Goal: Task Accomplishment & Management: Manage account settings

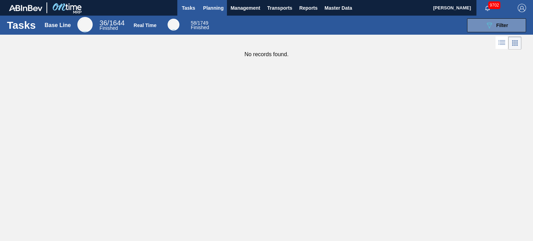
click at [218, 11] on span "Planning" at bounding box center [213, 8] width 20 height 8
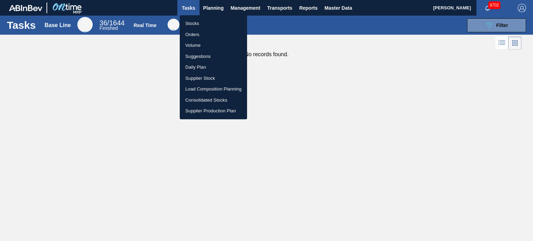
click at [192, 49] on li "Volume" at bounding box center [213, 45] width 67 height 11
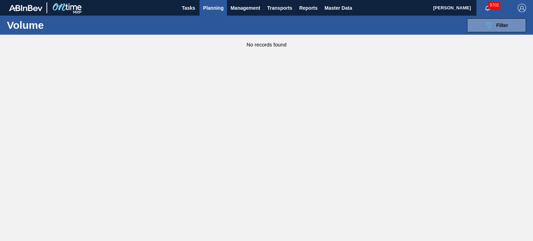
click at [502, 33] on div "089F7B8B-B2A5-4AFE-B5C0-19BA573D28AC Filter Volume Code WMS Transaction ID Step…" at bounding box center [317, 25] width 423 height 21
click at [501, 31] on button "089F7B8B-B2A5-4AFE-B5C0-19BA573D28AC Filter" at bounding box center [496, 25] width 59 height 14
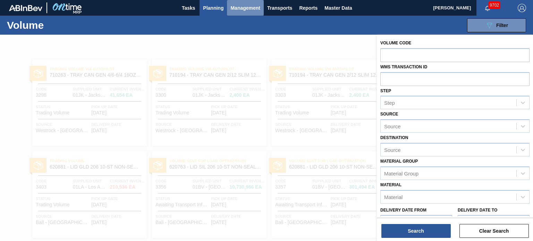
click at [231, 8] on span "Management" at bounding box center [245, 8] width 30 height 8
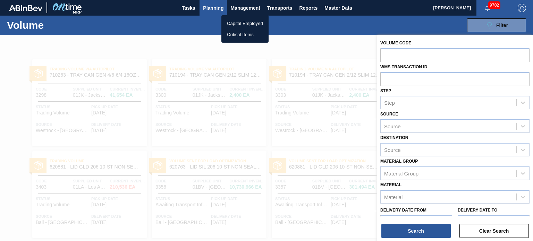
click at [219, 8] on div at bounding box center [266, 120] width 533 height 241
click at [222, 33] on div "089F7B8B-B2A5-4AFE-B5C0-19BA573D28AC Filter Volume Code WMS Transaction ID Step…" at bounding box center [317, 25] width 423 height 21
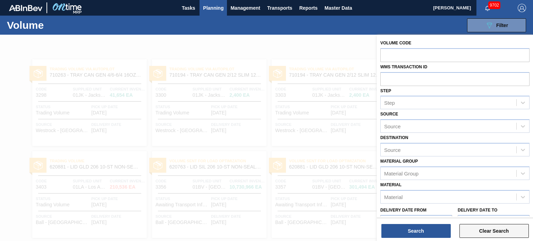
click at [476, 234] on button "Clear Search" at bounding box center [493, 231] width 69 height 14
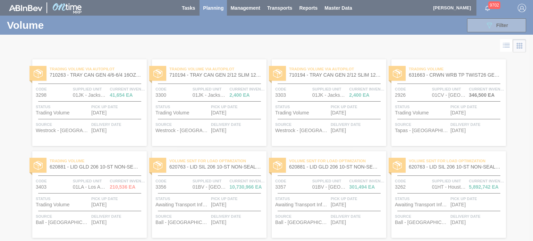
click at [340, 47] on div at bounding box center [266, 120] width 533 height 241
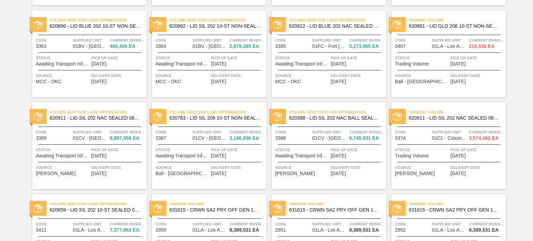
scroll to position [233, 0]
click at [434, 18] on span "Trading Volume" at bounding box center [457, 20] width 97 height 7
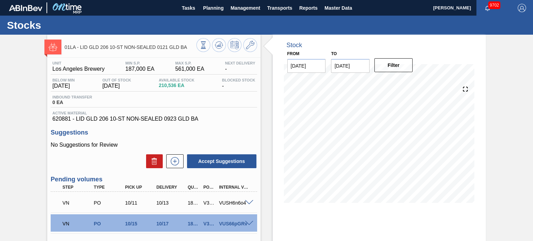
scroll to position [67, 0]
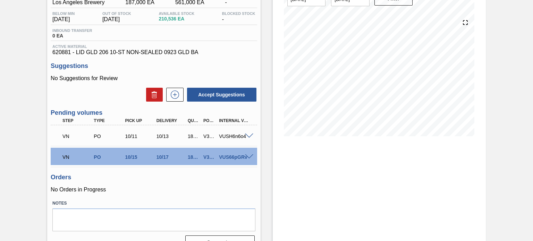
click at [249, 156] on span at bounding box center [249, 156] width 8 height 5
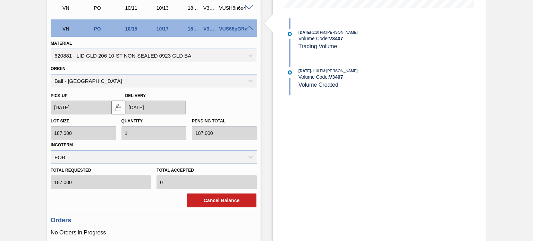
scroll to position [196, 0]
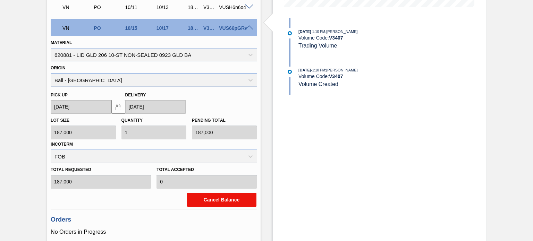
click at [228, 200] on button "Cancel Balance" at bounding box center [221, 200] width 69 height 14
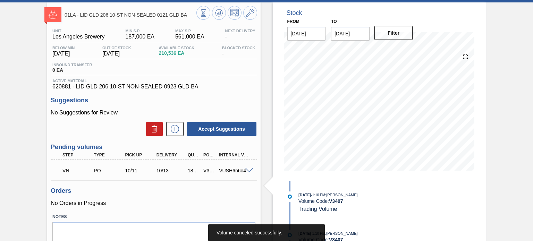
scroll to position [33, 0]
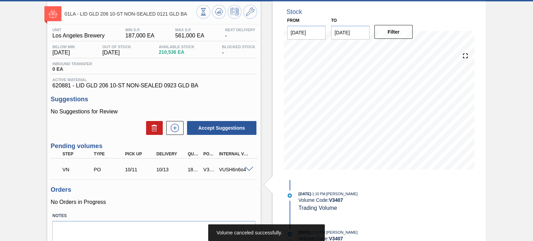
click at [248, 168] on span at bounding box center [249, 169] width 8 height 5
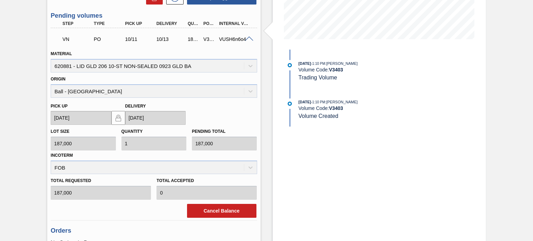
scroll to position [172, 0]
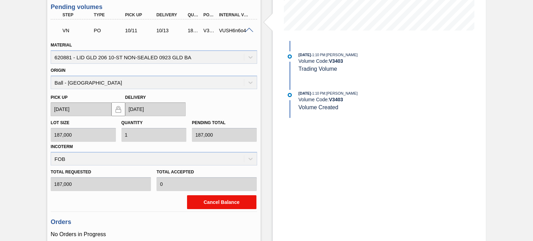
click at [218, 207] on button "Cancel Balance" at bounding box center [221, 202] width 69 height 14
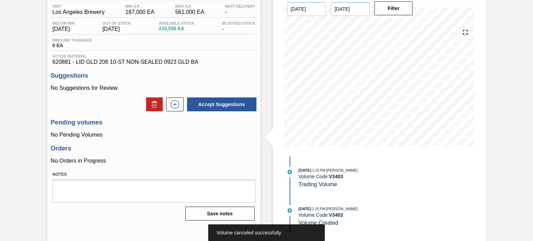
scroll to position [1, 0]
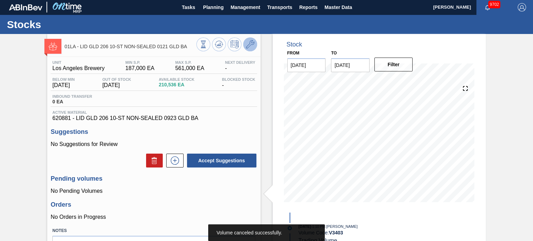
click at [249, 47] on icon at bounding box center [250, 44] width 8 height 8
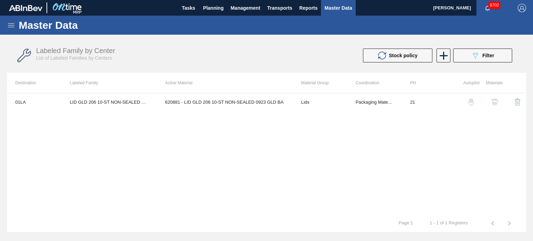
click at [494, 101] on img "button" at bounding box center [494, 102] width 7 height 7
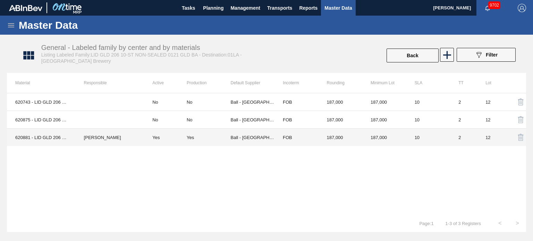
click at [190, 139] on div "Yes" at bounding box center [190, 137] width 7 height 5
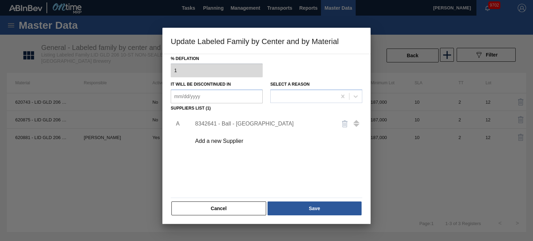
scroll to position [71, 0]
click at [270, 125] on div "8342641 - Ball - [GEOGRAPHIC_DATA]" at bounding box center [263, 124] width 136 height 6
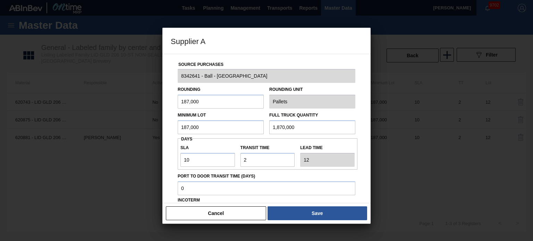
scroll to position [78, 0]
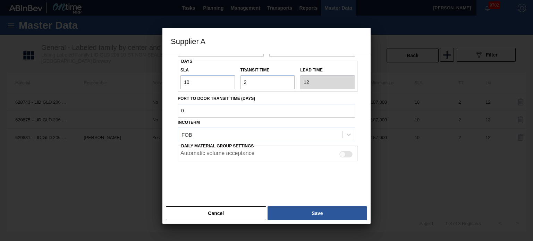
click at [347, 151] on div at bounding box center [345, 154] width 13 height 6
checkbox input "true"
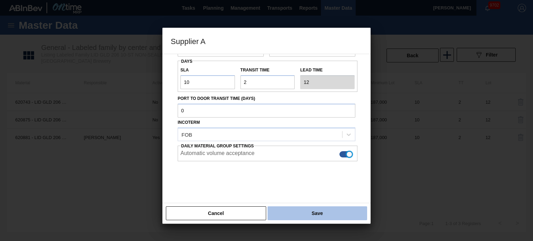
click at [312, 217] on button "Save" at bounding box center [317, 213] width 100 height 14
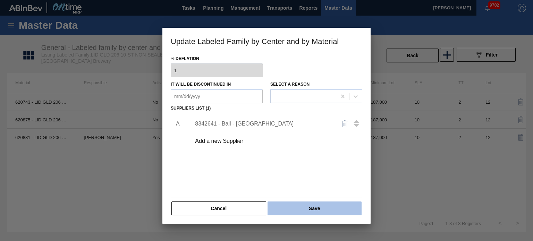
click at [315, 209] on button "Save" at bounding box center [314, 209] width 94 height 14
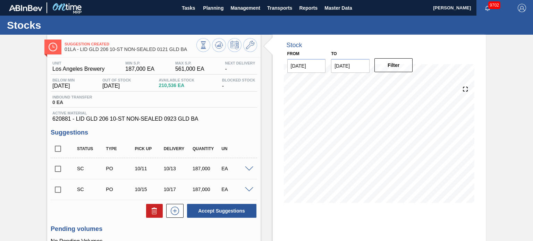
click at [60, 151] on input "checkbox" at bounding box center [58, 149] width 15 height 15
checkbox input "true"
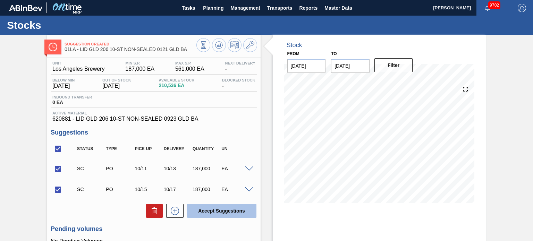
click at [209, 212] on button "Accept Suggestions" at bounding box center [221, 211] width 69 height 14
checkbox input "false"
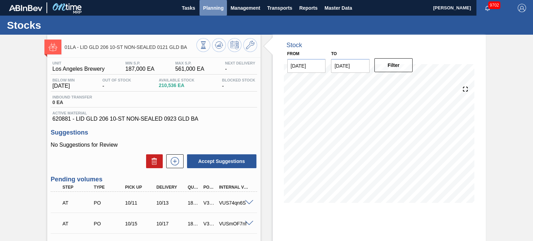
click at [209, 8] on span "Planning" at bounding box center [213, 8] width 20 height 8
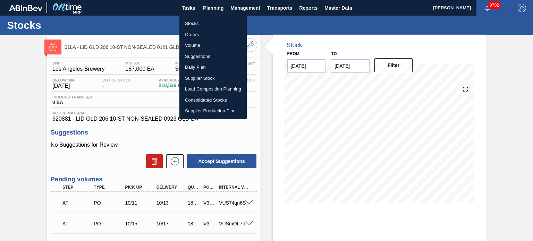
click at [194, 41] on li "Volume" at bounding box center [212, 45] width 67 height 11
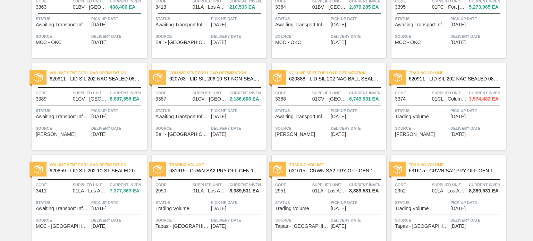
scroll to position [290, 0]
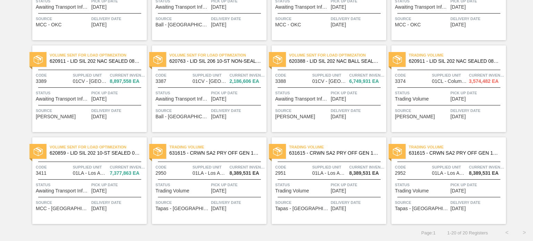
click at [455, 62] on span "620911 - LID SIL 202 NAC SEALED 082 0525 BLU DIE" at bounding box center [455, 61] width 92 height 5
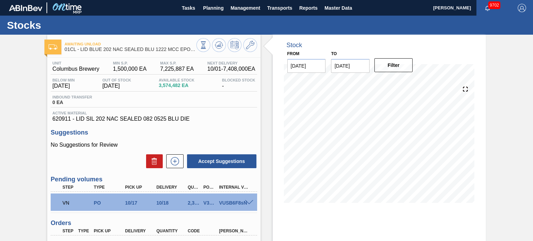
click at [248, 202] on span at bounding box center [249, 202] width 8 height 5
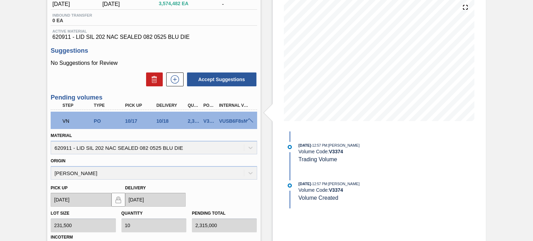
scroll to position [178, 0]
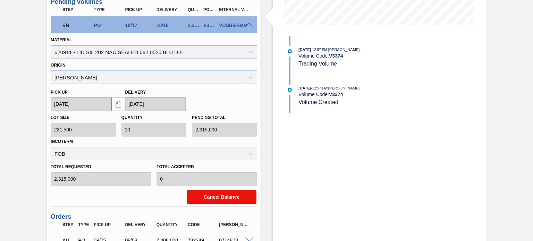
click at [221, 194] on button "Cancel Balance" at bounding box center [221, 197] width 69 height 14
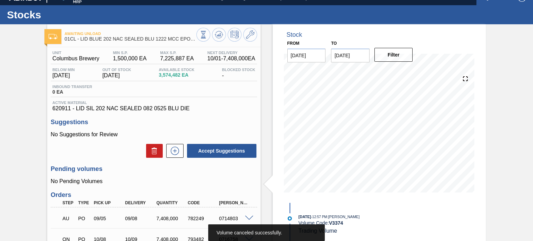
scroll to position [0, 0]
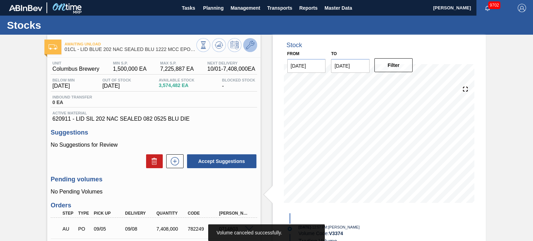
click at [251, 43] on icon at bounding box center [250, 45] width 8 height 8
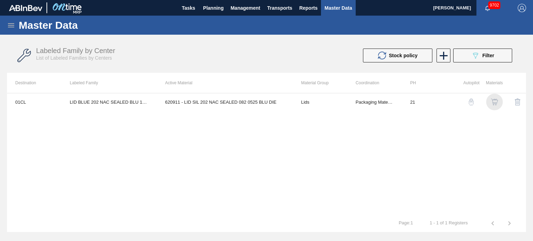
click at [496, 102] on img "button" at bounding box center [494, 102] width 7 height 7
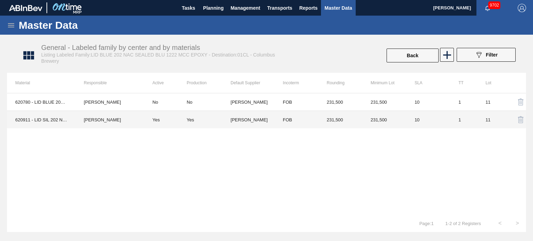
click at [192, 121] on div "Yes" at bounding box center [190, 119] width 7 height 5
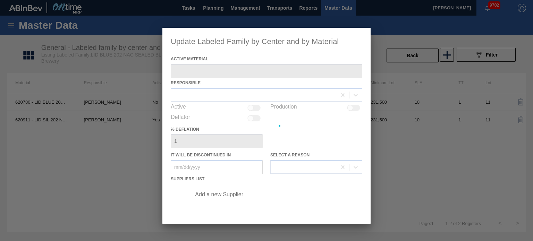
type Material "620911 - LID SIL 202 NAC SEALED 082 0525 BLU DIE"
checkbox input "true"
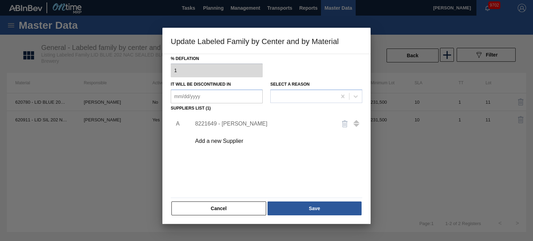
scroll to position [70, 0]
click at [262, 126] on div "8221649 - [PERSON_NAME]" at bounding box center [263, 124] width 136 height 6
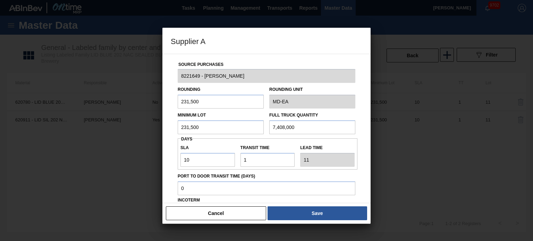
scroll to position [78, 0]
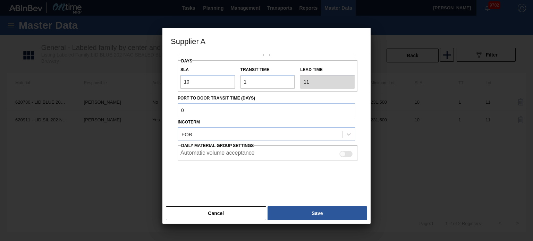
click at [343, 153] on div at bounding box center [343, 154] width 6 height 6
checkbox input "true"
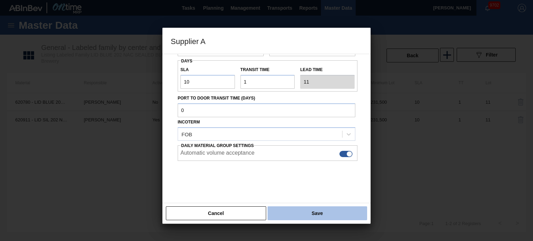
click at [326, 212] on button "Save" at bounding box center [317, 213] width 100 height 14
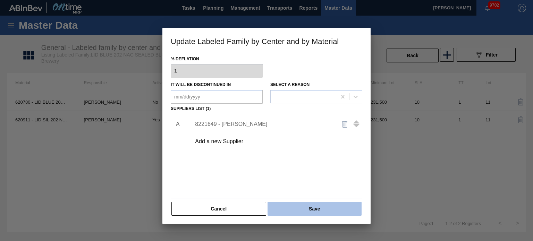
click at [324, 211] on button "Save" at bounding box center [314, 209] width 94 height 14
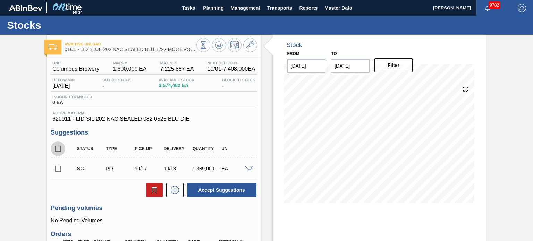
click at [58, 150] on input "checkbox" at bounding box center [58, 149] width 15 height 15
checkbox input "true"
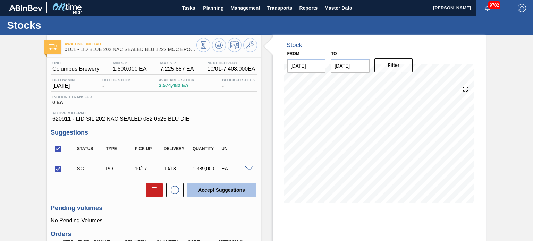
click at [210, 191] on button "Accept Suggestions" at bounding box center [221, 190] width 69 height 14
checkbox input "false"
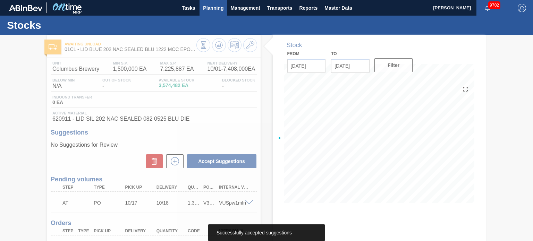
click at [209, 9] on span "Planning" at bounding box center [213, 8] width 20 height 8
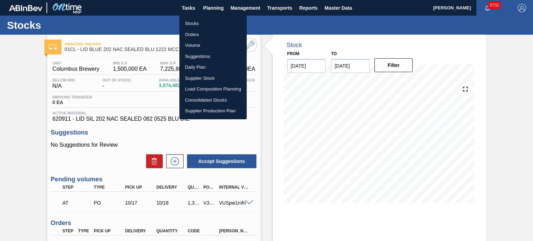
click at [196, 48] on li "Volume" at bounding box center [212, 45] width 67 height 11
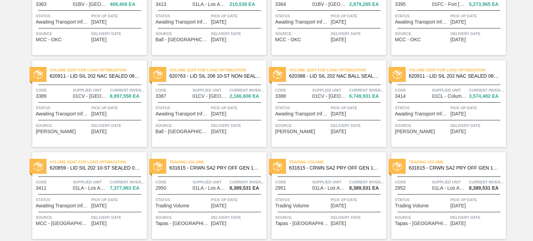
scroll to position [290, 0]
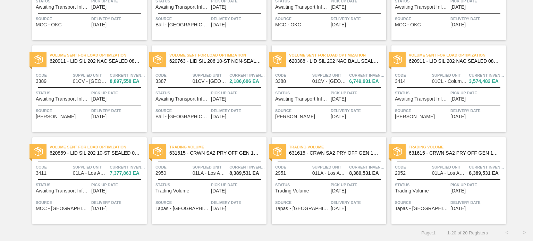
click at [190, 150] on span "Trading Volume" at bounding box center [217, 147] width 97 height 7
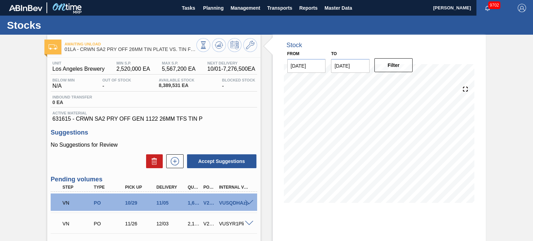
scroll to position [60, 0]
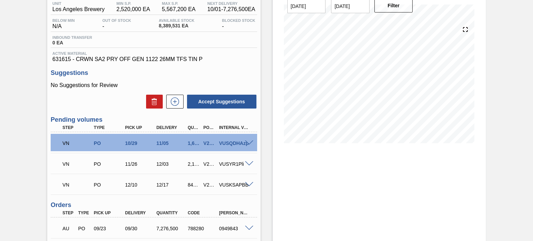
click at [249, 143] on span at bounding box center [249, 142] width 8 height 5
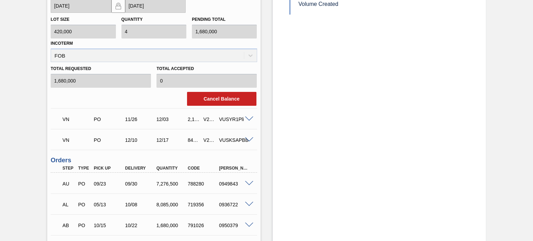
scroll to position [275, 0]
click at [221, 100] on button "Cancel Balance" at bounding box center [221, 99] width 69 height 14
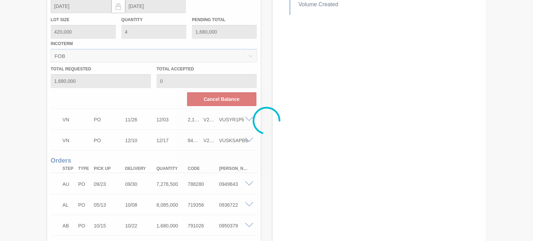
scroll to position [84, 0]
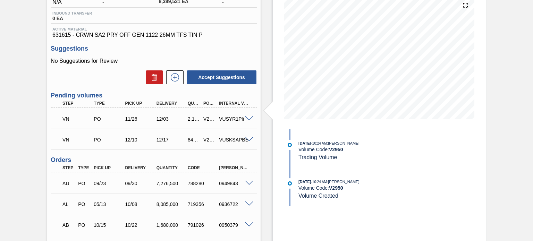
click at [247, 114] on div "VN PO 11/26 12/03 2,100,000 V2951 VUSYR1Pli" at bounding box center [154, 118] width 206 height 17
click at [247, 116] on div at bounding box center [250, 118] width 14 height 5
click at [248, 118] on span at bounding box center [249, 118] width 8 height 5
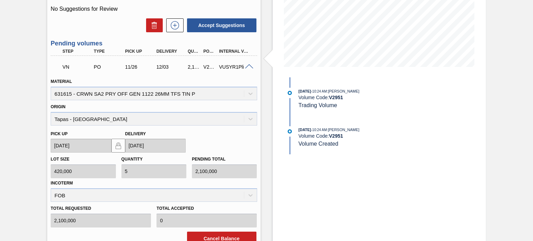
scroll to position [137, 0]
click at [214, 231] on button "Cancel Balance" at bounding box center [221, 238] width 69 height 14
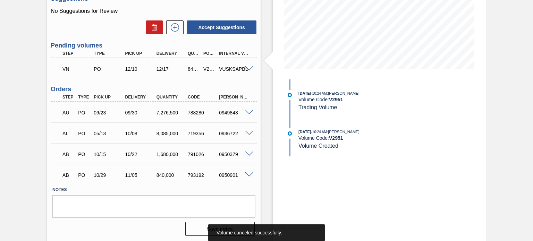
click at [248, 70] on span at bounding box center [249, 68] width 8 height 5
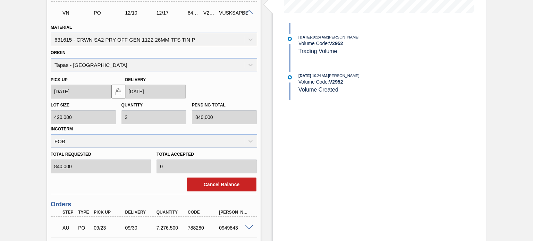
scroll to position [191, 0]
click at [213, 183] on button "Cancel Balance" at bounding box center [221, 184] width 69 height 14
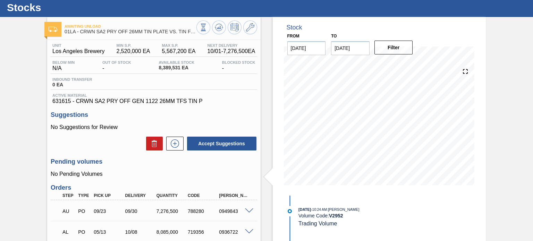
scroll to position [18, 0]
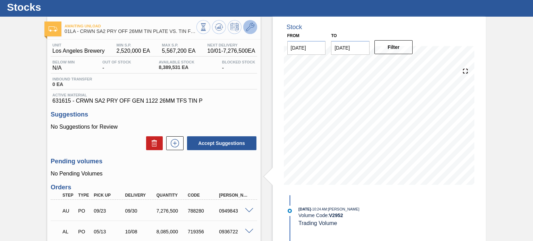
click at [247, 23] on icon at bounding box center [250, 27] width 8 height 8
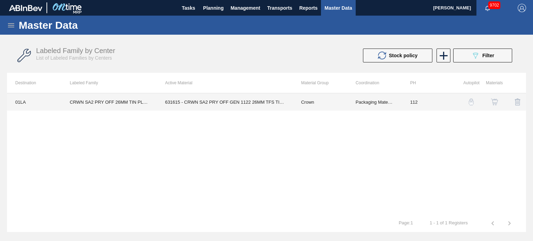
click at [389, 107] on td "Packaging Materials" at bounding box center [374, 101] width 54 height 17
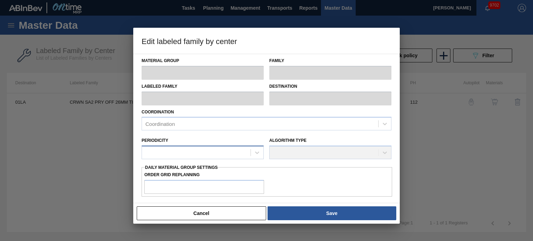
type input "Crown"
type input "Crowns"
type input "CRWN SA2 PRY OFF 26MM TIN PLATE VS. TIN FREE"
type input "01LA - Los Angeles Brewery"
type input "0"
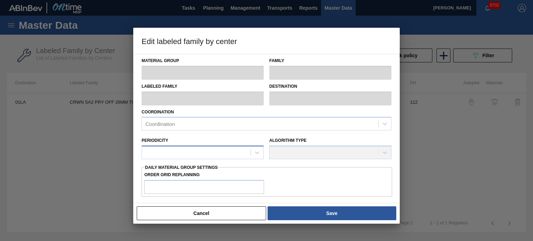
type input "112"
type input "2,520,000"
type input "5,567,200"
type input "15"
type input "2,977,080"
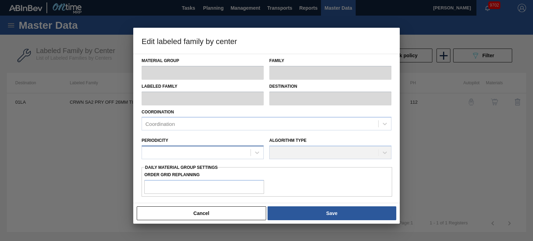
checkbox input "true"
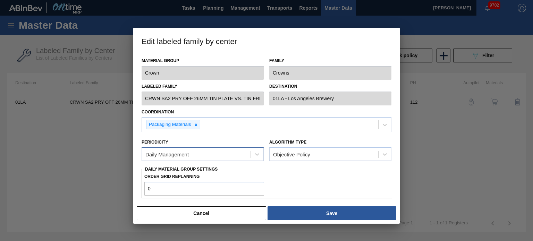
click at [242, 151] on div "Daily Management" at bounding box center [196, 155] width 109 height 10
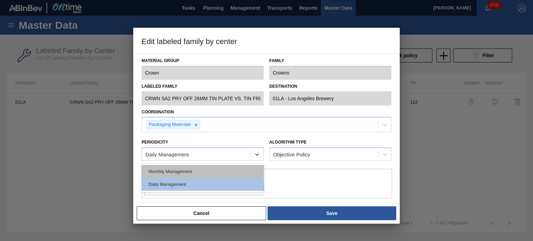
click at [211, 169] on div "Monthly Management" at bounding box center [203, 171] width 122 height 13
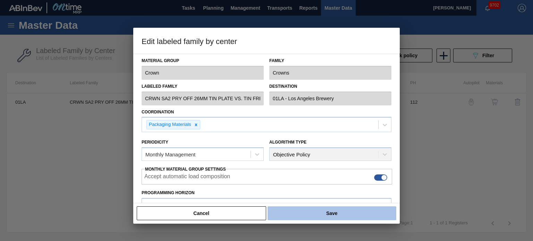
click at [325, 213] on button "Save" at bounding box center [331, 213] width 129 height 14
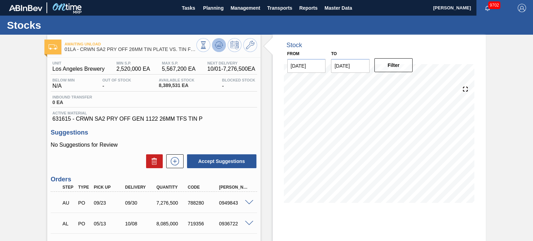
click at [218, 49] on icon at bounding box center [219, 45] width 8 height 8
click at [210, 7] on span "Planning" at bounding box center [213, 8] width 20 height 8
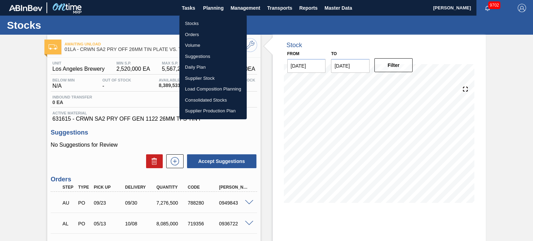
click at [199, 41] on li "Volume" at bounding box center [212, 45] width 67 height 11
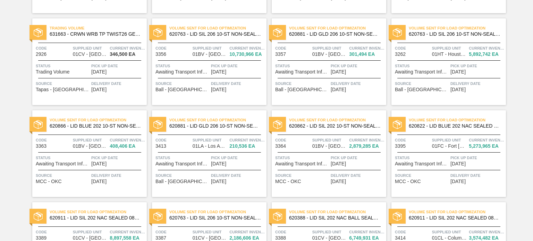
scroll to position [114, 0]
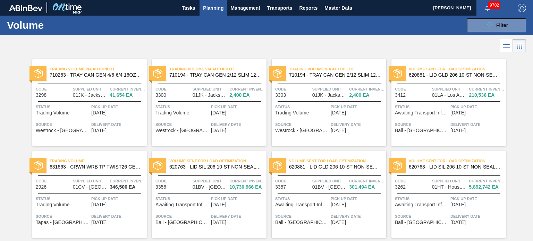
click at [96, 72] on span "710263 - TRAY CAN GEN 4/6-6/4 16OZ GEN KRFT 1986-" at bounding box center [96, 74] width 92 height 5
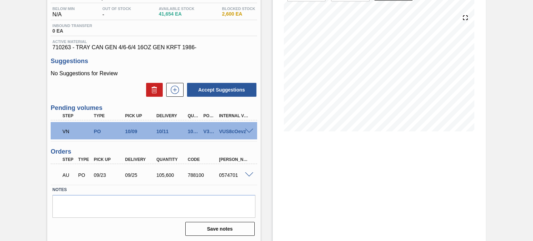
scroll to position [71, 0]
click at [250, 130] on span at bounding box center [249, 131] width 8 height 5
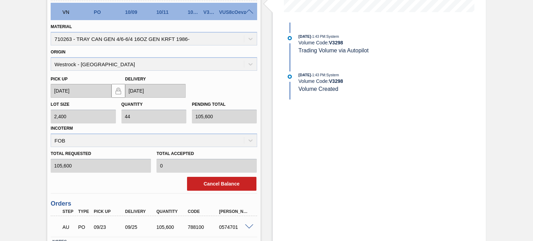
scroll to position [190, 0]
click at [220, 192] on div "VN PO 10/09 10/11 105,600 V3298 VUS8cOevz Material 710263 - TRAY CAN GEN 4/6-6/…" at bounding box center [154, 97] width 206 height 192
click at [220, 189] on button "Cancel Balance" at bounding box center [221, 184] width 69 height 14
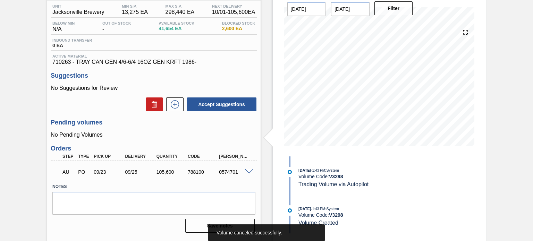
scroll to position [0, 0]
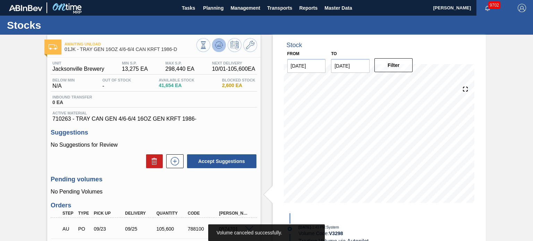
click at [215, 47] on icon at bounding box center [219, 45] width 8 height 8
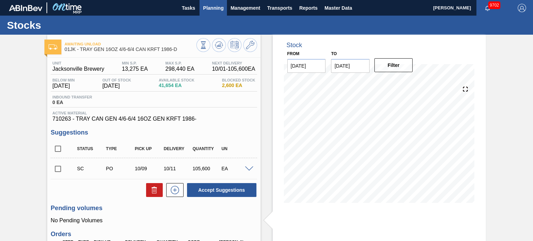
click at [213, 7] on span "Planning" at bounding box center [213, 8] width 20 height 8
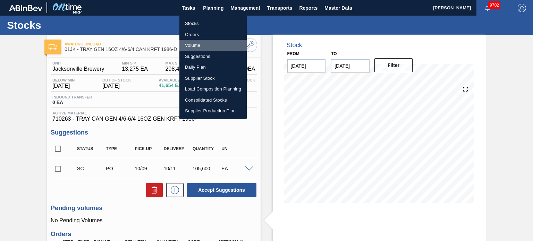
click at [197, 44] on li "Volume" at bounding box center [212, 45] width 67 height 11
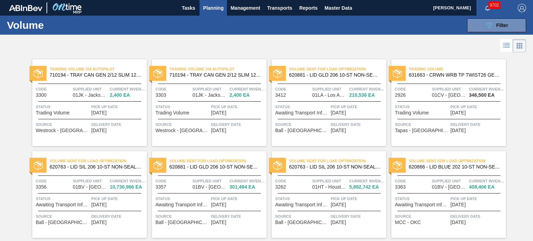
click at [423, 82] on div "Trading Volume 631663 - CRWN WRB TP TWIST26 GEN 0224 TWSTOFF 12 Code 2926 Suppl…" at bounding box center [448, 102] width 114 height 87
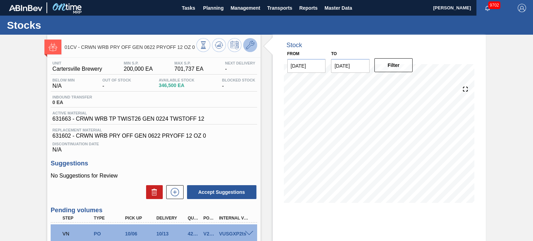
click at [247, 44] on icon at bounding box center [250, 45] width 8 height 8
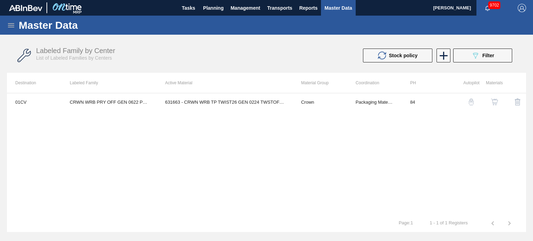
click at [496, 104] on img "button" at bounding box center [494, 102] width 7 height 7
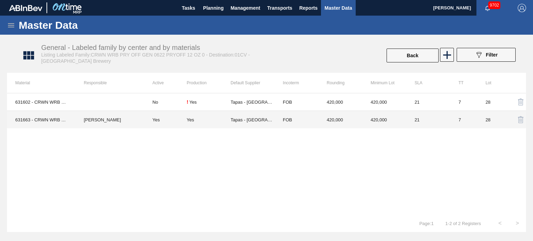
click at [194, 119] on div "Yes" at bounding box center [190, 119] width 7 height 5
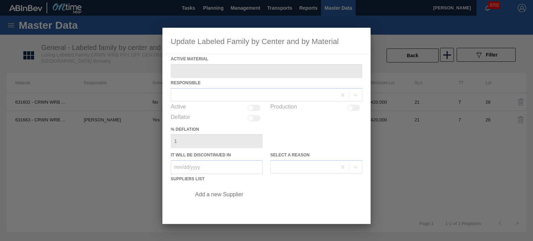
type Material "631663 - CRWN WRB TP TWIST26 GEN 0224 TWSTOFF 12"
checkbox input "true"
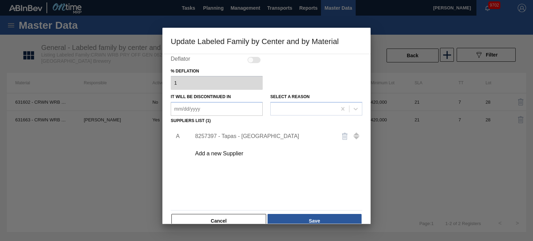
scroll to position [58, 0]
click at [258, 134] on div "8257397 - Tapas - [GEOGRAPHIC_DATA]" at bounding box center [263, 137] width 136 height 6
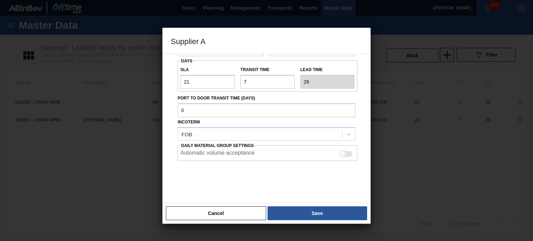
scroll to position [78, 0]
click at [341, 154] on div at bounding box center [343, 154] width 6 height 6
checkbox input "true"
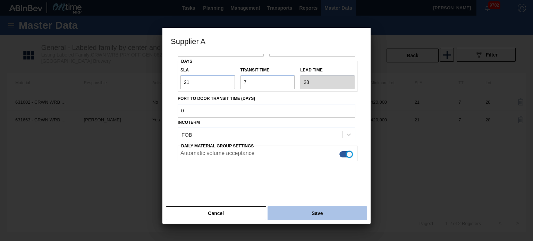
click at [316, 208] on button "Save" at bounding box center [317, 213] width 100 height 14
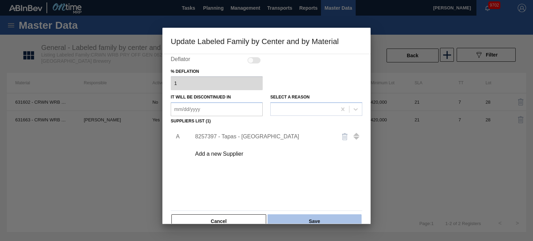
click at [314, 215] on button "Save" at bounding box center [314, 221] width 94 height 14
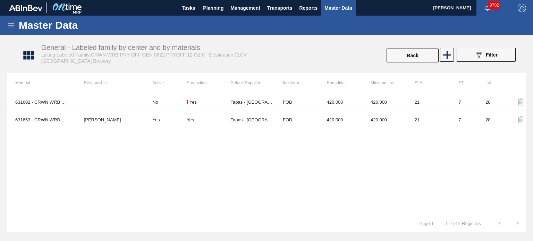
click at [335, 170] on div "631602 - CRWN WRB PRY OFF GEN 0622 PRYOFF 12 OZ 0 No ! Yes Tapas - [GEOGRAPHIC_…" at bounding box center [266, 154] width 519 height 122
click at [412, 57] on button "Back" at bounding box center [412, 56] width 52 height 14
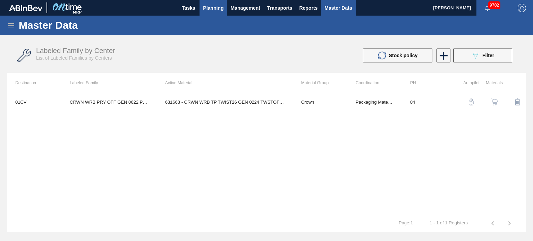
click at [223, 9] on span "Planning" at bounding box center [213, 8] width 20 height 8
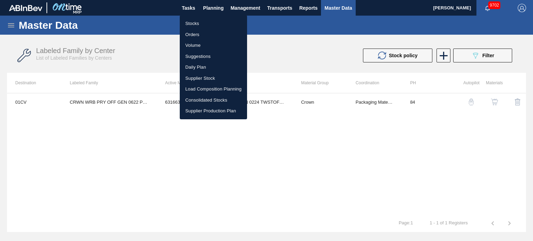
click at [194, 44] on li "Volume" at bounding box center [213, 45] width 67 height 11
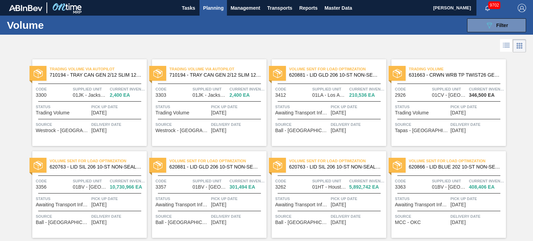
click at [435, 77] on span "631663 - CRWN WRB TP TWIST26 GEN 0224 TWSTOFF 12" at bounding box center [455, 74] width 92 height 5
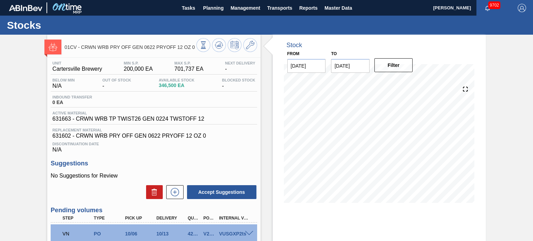
scroll to position [72, 0]
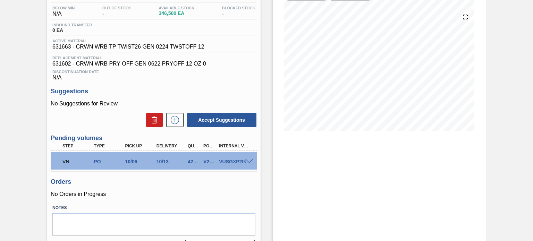
click at [249, 162] on span at bounding box center [249, 161] width 8 height 5
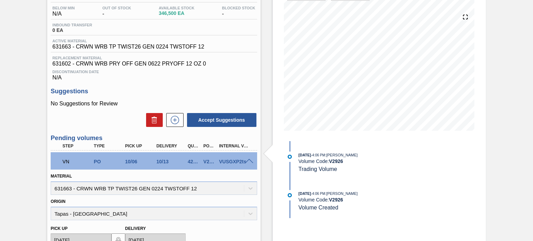
scroll to position [175, 0]
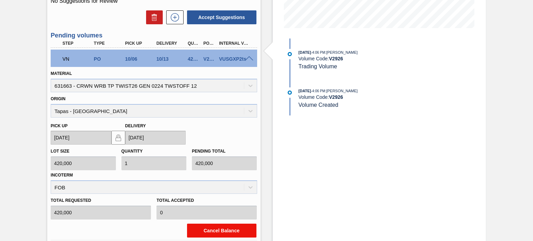
click at [221, 227] on button "Cancel Balance" at bounding box center [221, 231] width 69 height 14
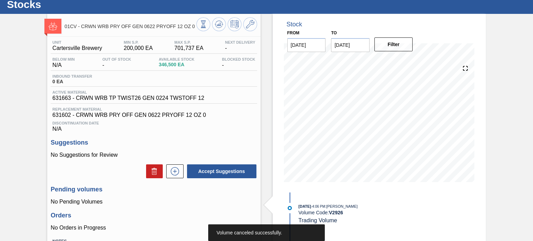
scroll to position [19, 0]
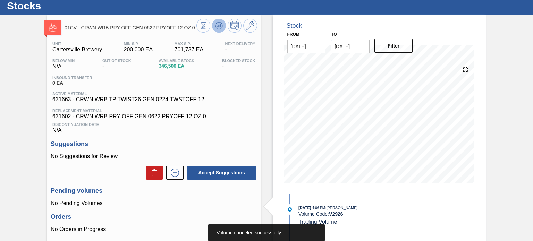
click at [217, 26] on icon at bounding box center [219, 26] width 8 height 8
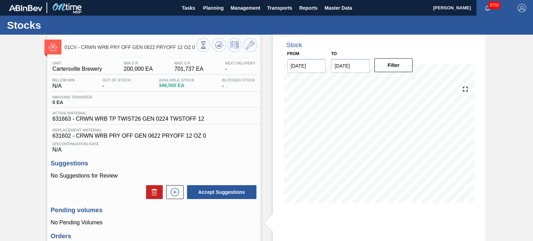
scroll to position [0, 0]
click at [210, 7] on span "Planning" at bounding box center [213, 8] width 20 height 8
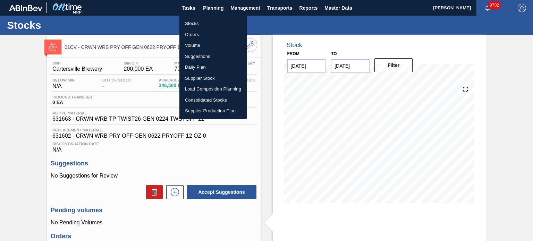
click at [189, 48] on li "Volume" at bounding box center [212, 45] width 67 height 11
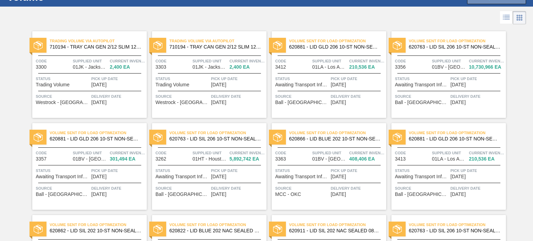
scroll to position [27, 0]
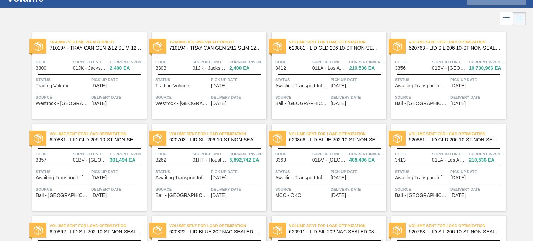
click at [203, 41] on span "Trading Volume via Autopilot" at bounding box center [217, 42] width 97 height 7
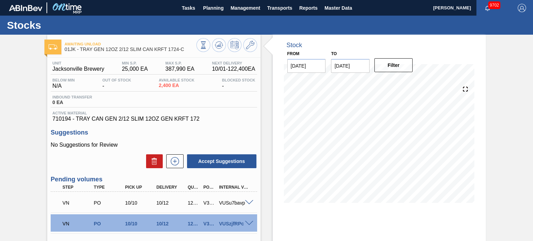
scroll to position [67, 0]
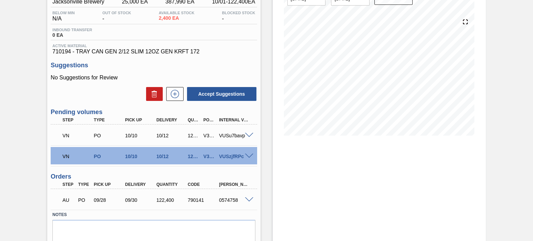
click at [249, 133] on span at bounding box center [249, 135] width 8 height 5
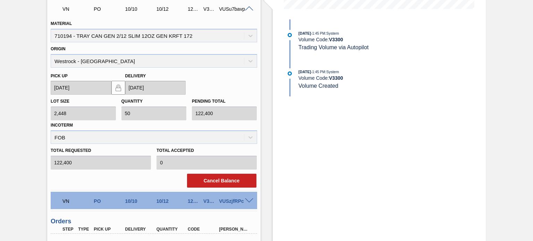
scroll to position [194, 0]
click at [222, 176] on button "Cancel Balance" at bounding box center [221, 181] width 69 height 14
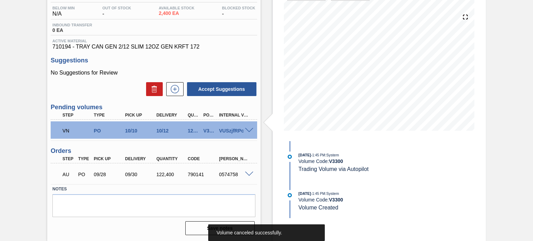
scroll to position [2, 0]
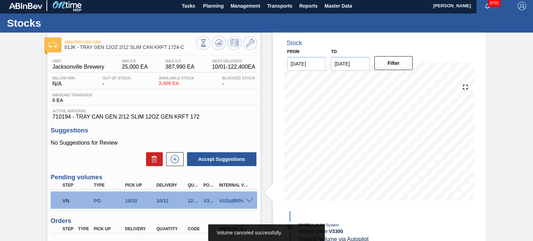
click at [249, 201] on span at bounding box center [249, 200] width 8 height 5
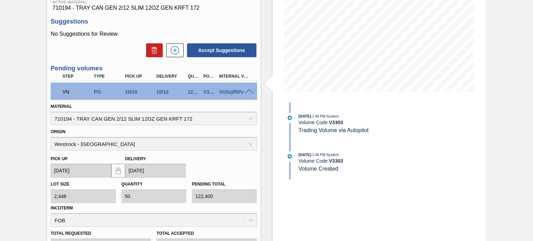
scroll to position [208, 0]
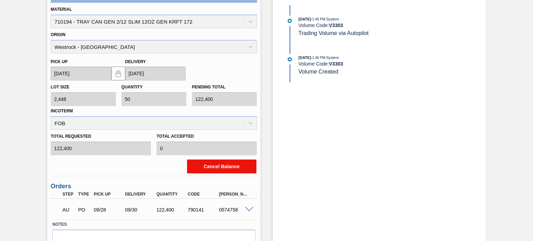
click at [220, 170] on button "Cancel Balance" at bounding box center [221, 167] width 69 height 14
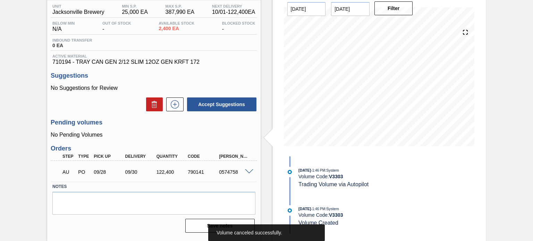
scroll to position [11, 0]
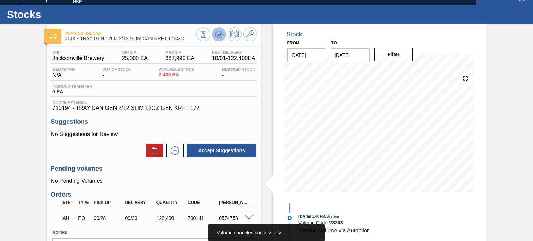
click at [215, 33] on icon at bounding box center [219, 34] width 8 height 8
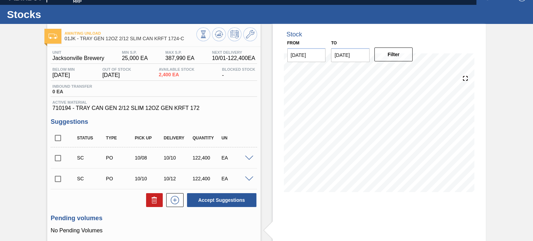
click at [261, 126] on div "Stock From [DATE] to [DATE] Filter" at bounding box center [373, 179] width 225 height 310
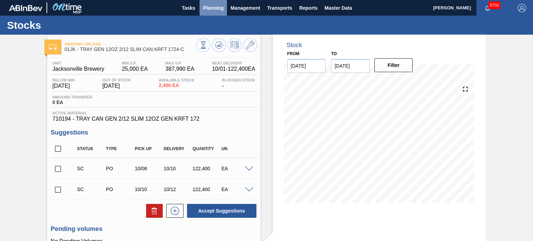
click at [211, 11] on span "Planning" at bounding box center [213, 8] width 20 height 8
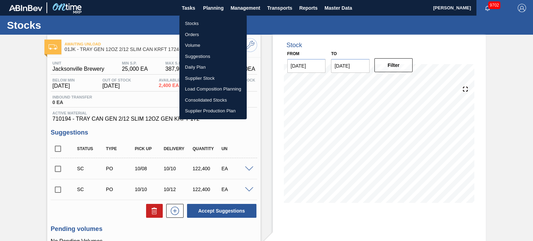
click at [196, 34] on li "Orders" at bounding box center [212, 34] width 67 height 11
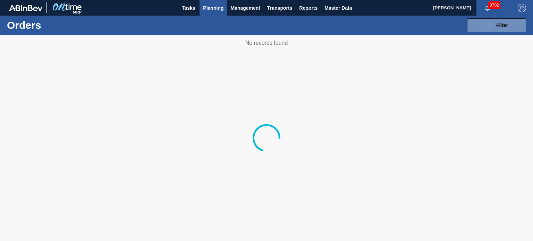
click at [217, 9] on span "Planning" at bounding box center [213, 8] width 20 height 8
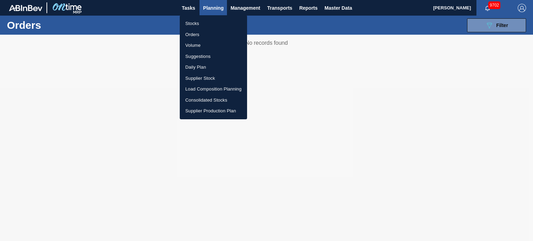
click at [201, 44] on li "Volume" at bounding box center [213, 45] width 67 height 11
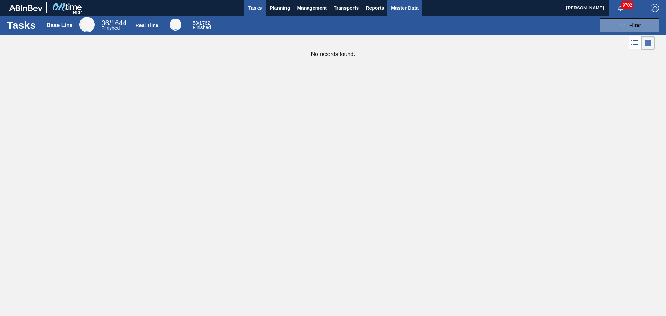
click at [417, 7] on span "Master Data" at bounding box center [404, 8] width 27 height 8
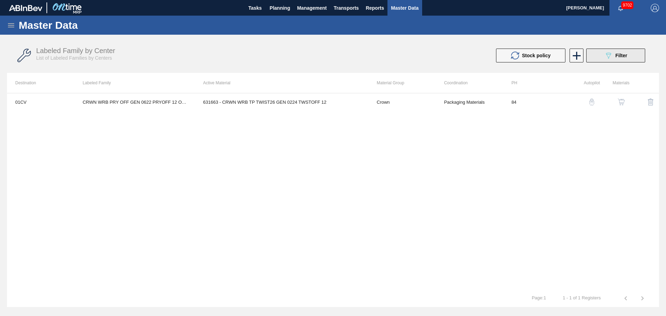
click at [614, 55] on div "089F7B8B-B2A5-4AFE-B5C0-19BA573D28AC Filter" at bounding box center [615, 55] width 23 height 8
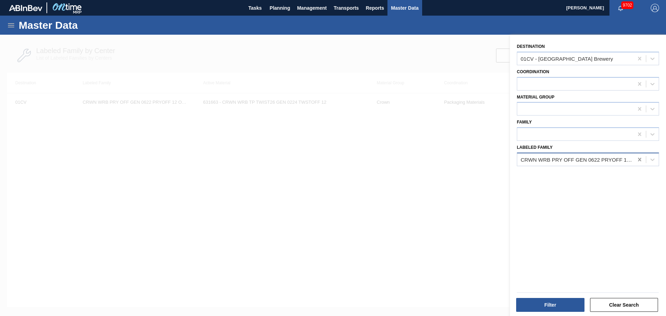
click at [639, 160] on icon at bounding box center [639, 159] width 3 height 3
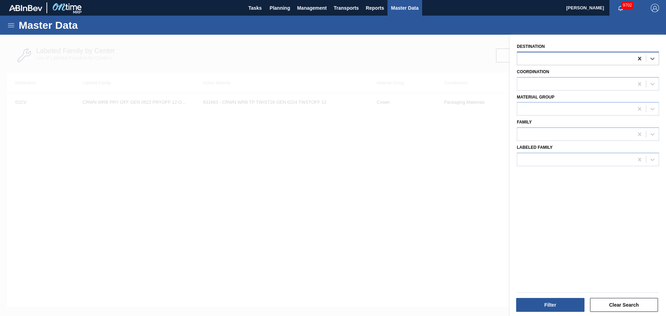
click at [639, 57] on icon at bounding box center [639, 58] width 7 height 7
type input "ja"
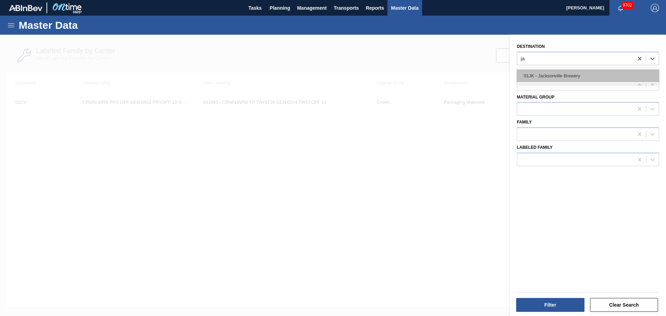
click at [583, 74] on div "01JK - Jacksonville Brewery" at bounding box center [588, 75] width 142 height 13
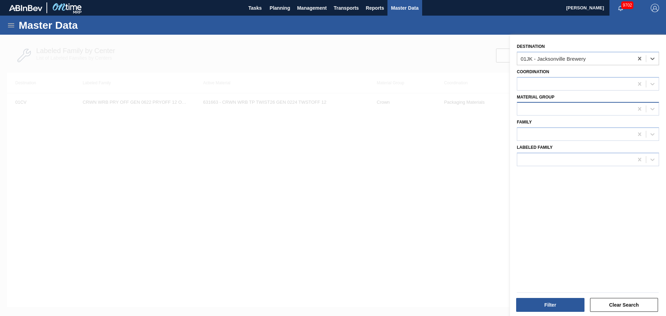
click at [545, 105] on div at bounding box center [575, 109] width 116 height 10
type Group "tra"
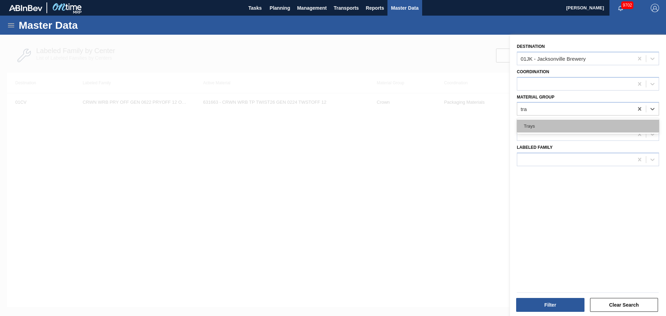
click at [534, 131] on div "Trays" at bounding box center [588, 126] width 142 height 13
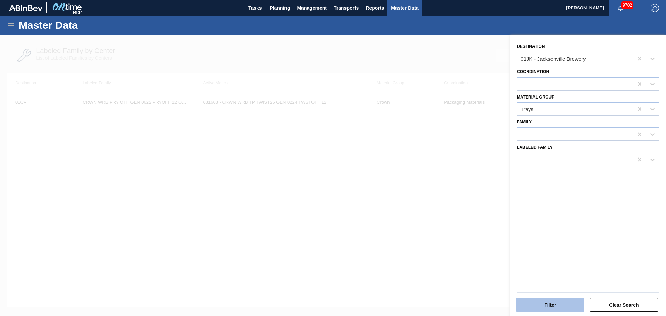
click at [564, 307] on button "Filter" at bounding box center [550, 305] width 68 height 14
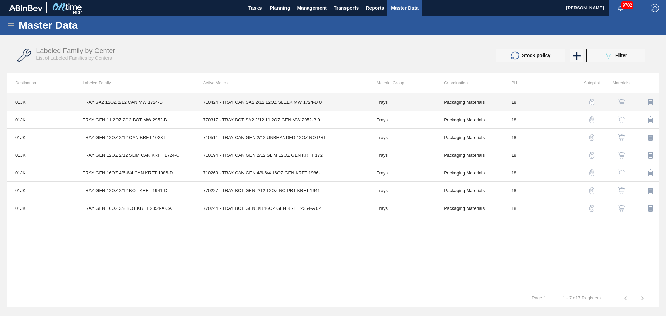
click at [226, 103] on td "710424 - TRAY CAN SA2 2/12 12OZ SLEEK MW 1724-D 0" at bounding box center [281, 102] width 173 height 18
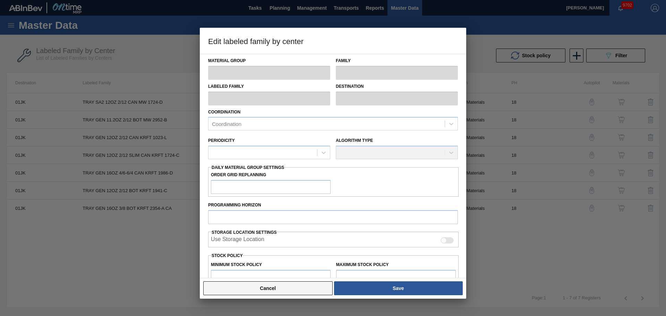
click at [310, 294] on button "Cancel" at bounding box center [267, 288] width 129 height 14
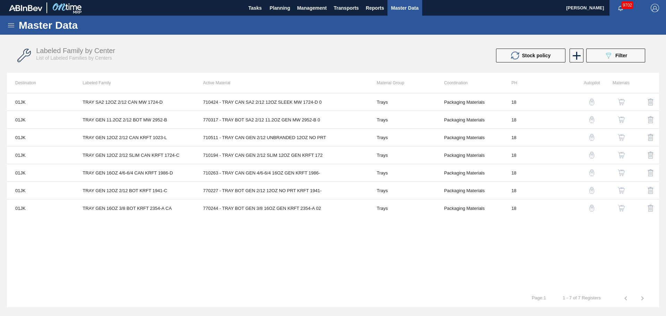
click at [625, 100] on button "button" at bounding box center [621, 102] width 17 height 17
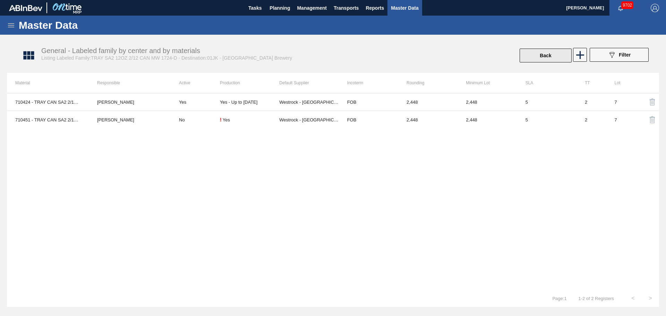
click at [543, 55] on button "Back" at bounding box center [546, 56] width 52 height 14
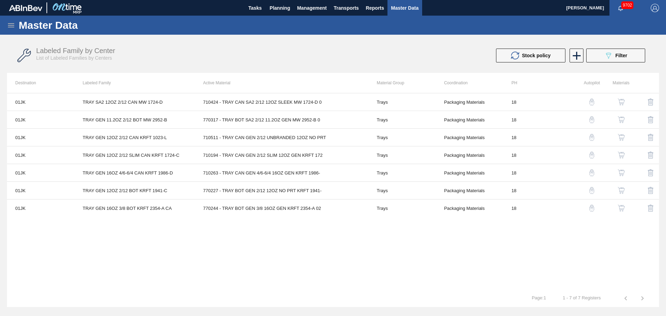
click at [621, 120] on img "button" at bounding box center [621, 119] width 7 height 7
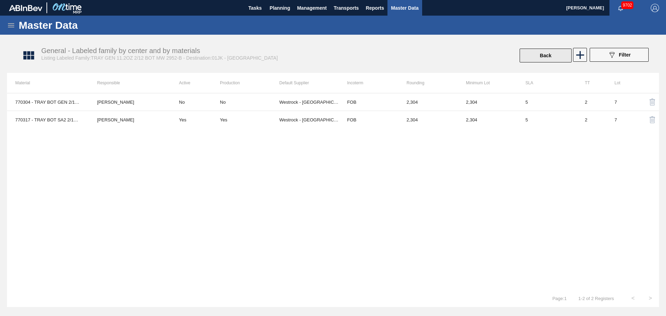
click at [558, 59] on button "Back" at bounding box center [546, 56] width 52 height 14
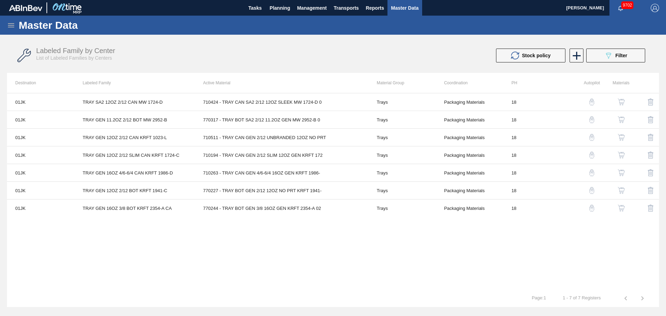
click at [623, 138] on img "button" at bounding box center [621, 137] width 7 height 7
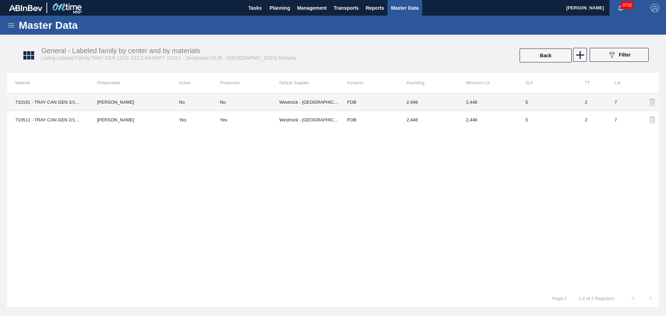
click at [208, 103] on td "No" at bounding box center [195, 102] width 49 height 18
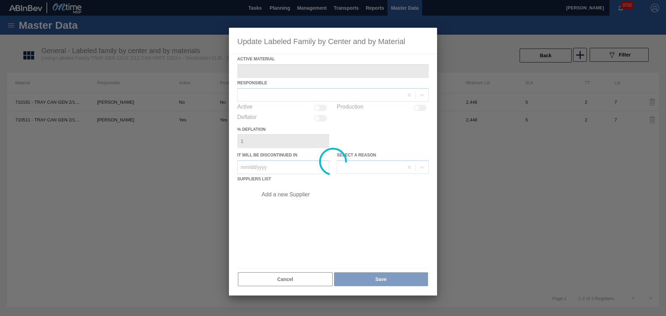
type Material "710191 - TRAY CAN GEN 2/12 12OZ NO PRT KRFT 1023-"
type in "[DATE]"
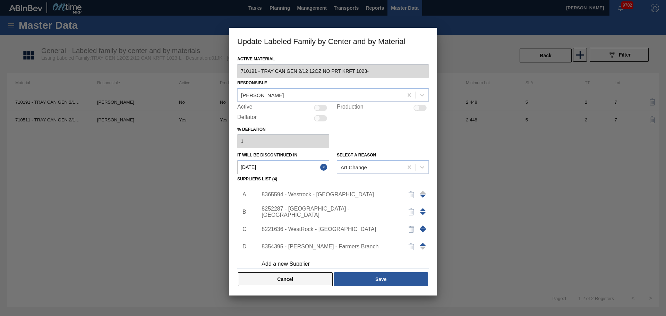
click at [294, 284] on button "Cancel" at bounding box center [285, 279] width 95 height 14
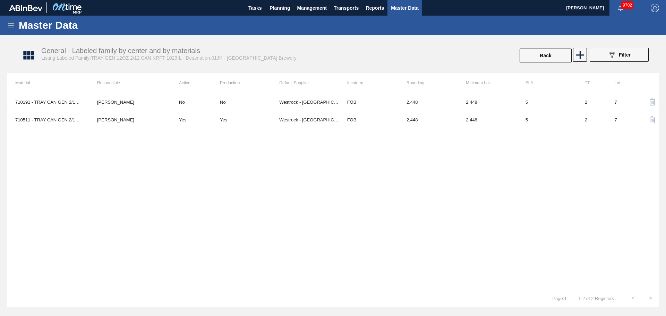
click at [157, 198] on div "710191 - TRAY CAN GEN 2/12 12OZ NO PRT KRFT 1023- Mark Ellefsen No No Westrock …" at bounding box center [333, 191] width 652 height 197
click at [556, 55] on button "Back" at bounding box center [546, 56] width 52 height 14
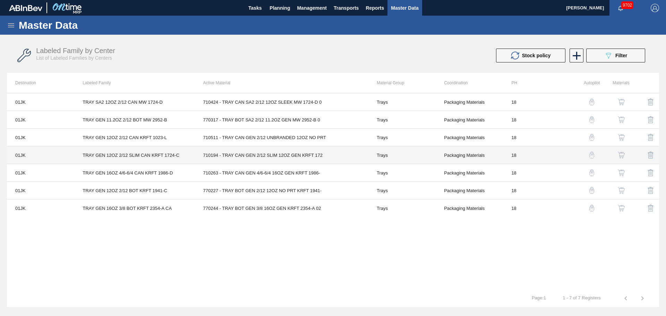
click at [210, 155] on td "710194 - TRAY CAN GEN 2/12 SLIM 12OZ GEN KRFT 172" at bounding box center [281, 155] width 173 height 18
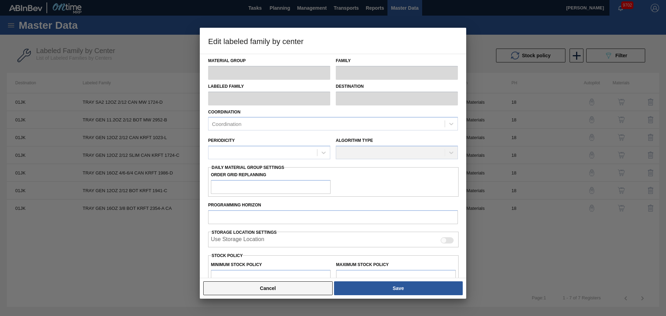
click at [265, 285] on button "Cancel" at bounding box center [267, 288] width 129 height 14
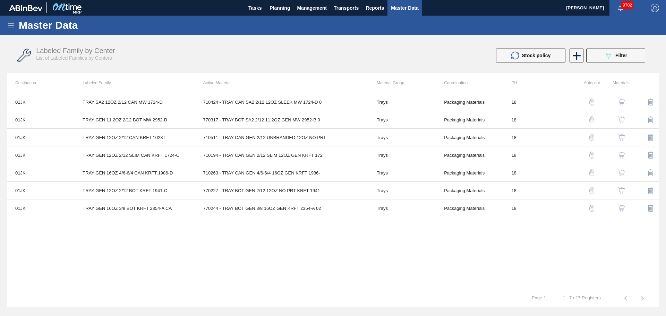
click at [621, 156] on img "button" at bounding box center [621, 155] width 7 height 7
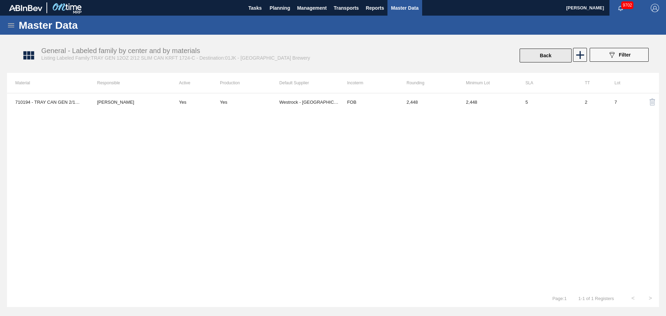
click at [548, 53] on button "Back" at bounding box center [546, 56] width 52 height 14
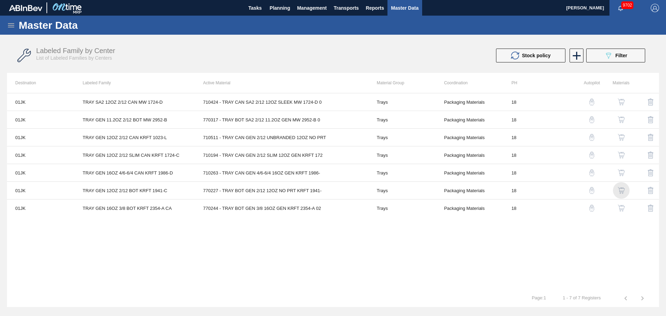
click at [619, 193] on img "button" at bounding box center [621, 190] width 7 height 7
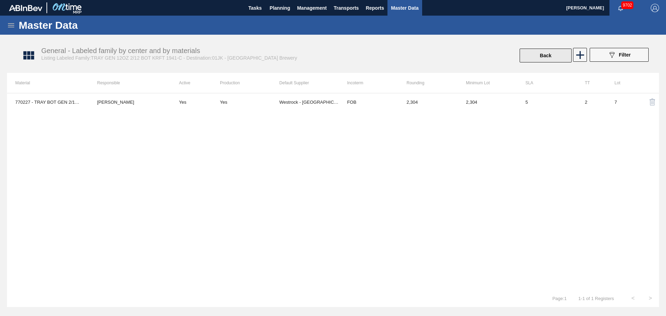
click at [540, 53] on button "Back" at bounding box center [546, 56] width 52 height 14
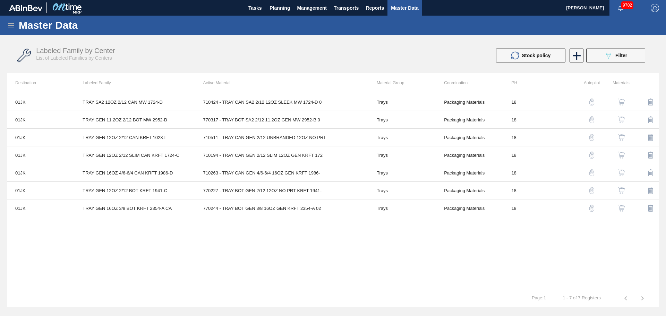
click at [622, 191] on img "button" at bounding box center [621, 190] width 7 height 7
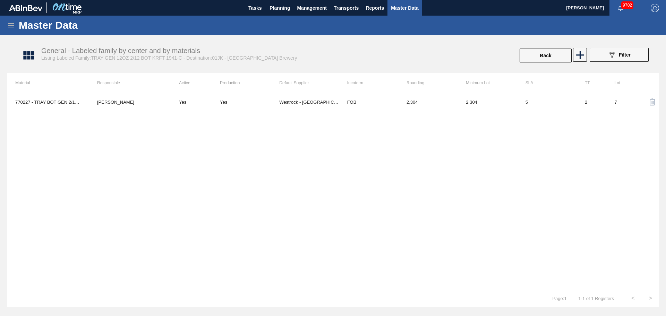
click at [198, 103] on td "Yes" at bounding box center [195, 101] width 49 height 17
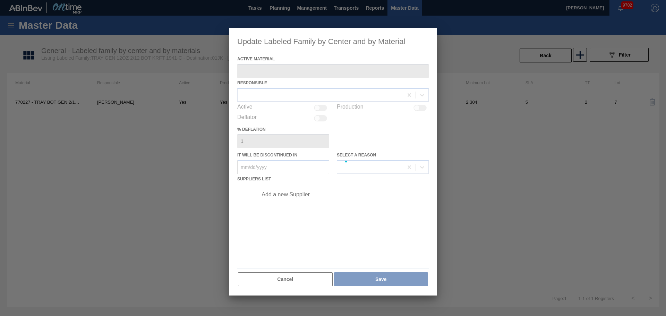
type Material "770227 - TRAY BOT GEN 2/12 12OZ NO PRT KRFT 1941-"
checkbox input "true"
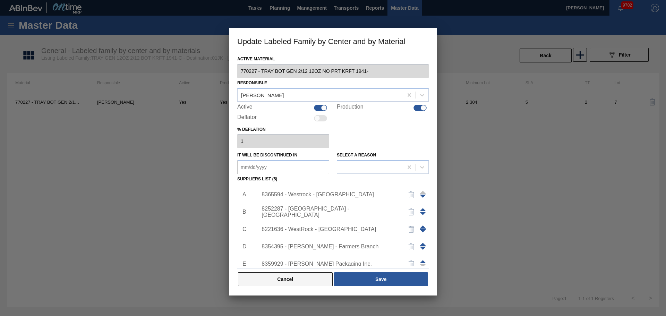
click at [289, 277] on button "Cancel" at bounding box center [285, 279] width 95 height 14
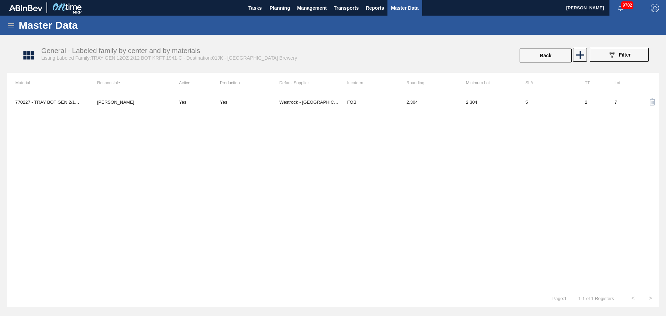
click at [72, 148] on div "770227 - TRAY BOT GEN 2/12 12OZ NO PRT KRFT 1941- Jasmine Brown Yes Yes Westroc…" at bounding box center [333, 191] width 652 height 197
click at [549, 61] on button "Back" at bounding box center [546, 56] width 52 height 14
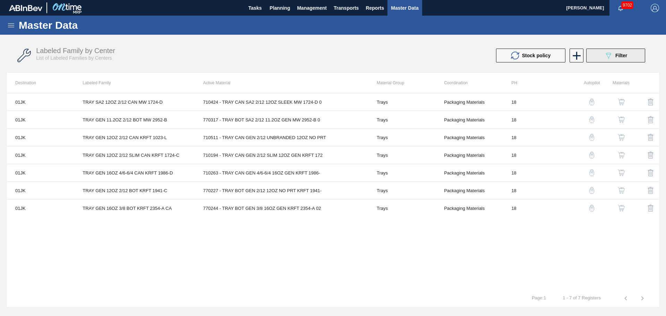
click at [624, 51] on div "089F7B8B-B2A5-4AFE-B5C0-19BA573D28AC Filter" at bounding box center [615, 55] width 23 height 8
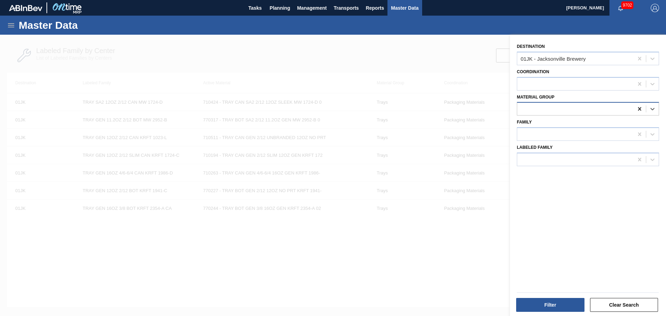
click at [638, 109] on icon at bounding box center [639, 108] width 7 height 7
type Group "carr"
click at [539, 126] on div "Carriers" at bounding box center [588, 126] width 142 height 13
click at [554, 301] on button "Filter" at bounding box center [550, 305] width 68 height 14
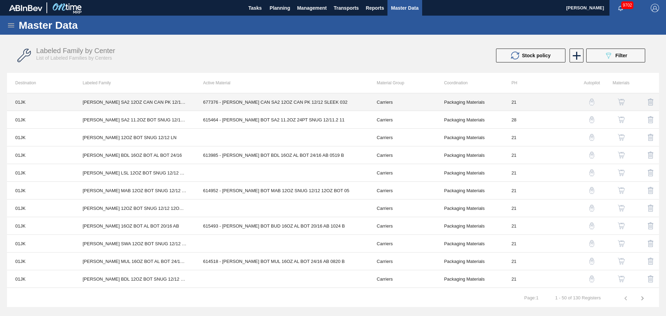
click at [217, 104] on td "677376 - CARR CAN SA2 12OZ CAN PK 12/12 SLEEK 032" at bounding box center [281, 102] width 173 height 18
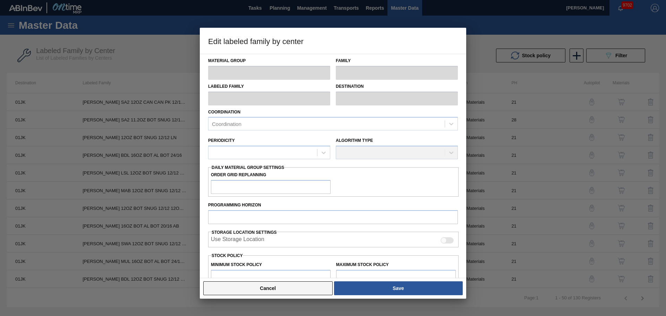
type input "Carriers"
type input "Can Carriers"
type input "CARR SA2 12OZ CAN CAN PK 12/12 SLEEK SPOT UV AND MATTE"
type input "01JK - Jacksonville Brewery"
type input "21"
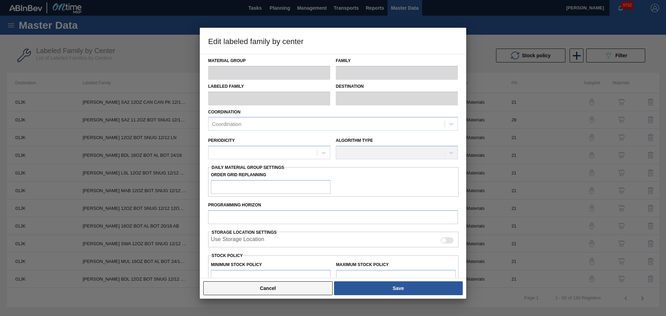
type input "5,400"
type input "177,132"
type input "0"
type input "5,400"
checkbox input "true"
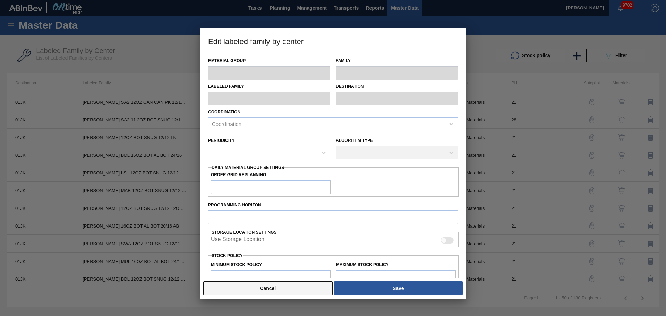
checkbox input "true"
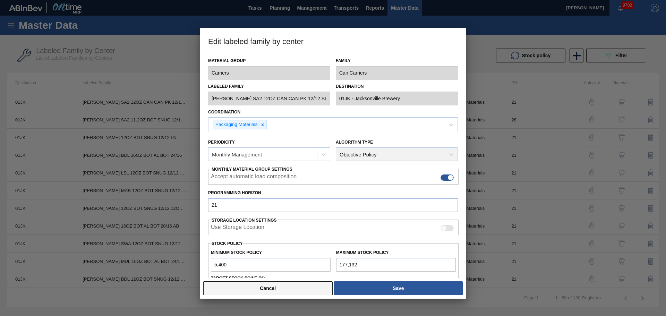
click at [276, 293] on button "Cancel" at bounding box center [267, 288] width 129 height 14
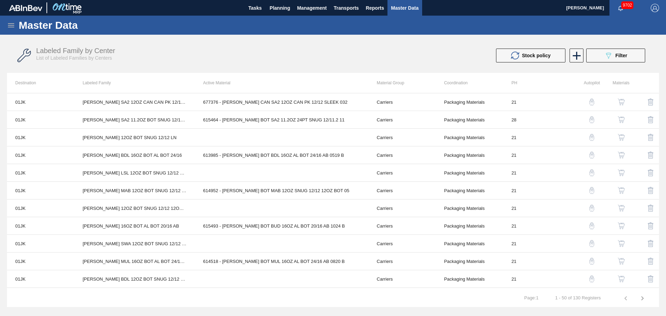
click at [621, 100] on img "button" at bounding box center [621, 102] width 7 height 7
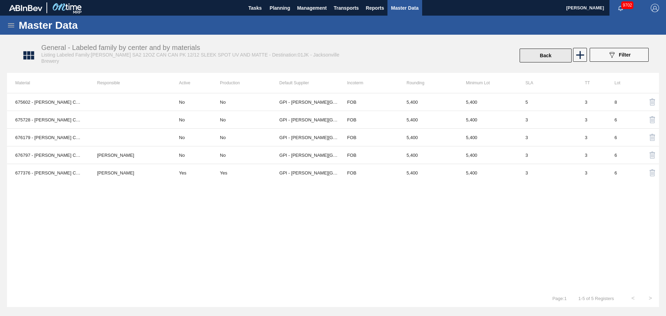
click at [543, 54] on button "Back" at bounding box center [546, 56] width 52 height 14
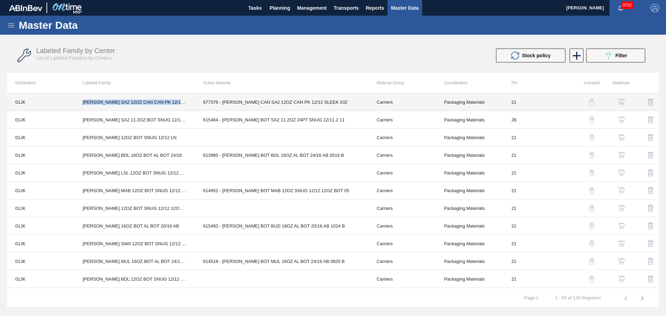
drag, startPoint x: 81, startPoint y: 100, endPoint x: 179, endPoint y: 101, distance: 98.2
click at [179, 101] on td "CARR SA2 12OZ CAN CAN PK 12/12 SLEEK SPOT UV AND MATTE" at bounding box center [134, 102] width 120 height 18
copy td "CARR SA2 12OZ CAN CAN PK 12/12 SLEEK S"
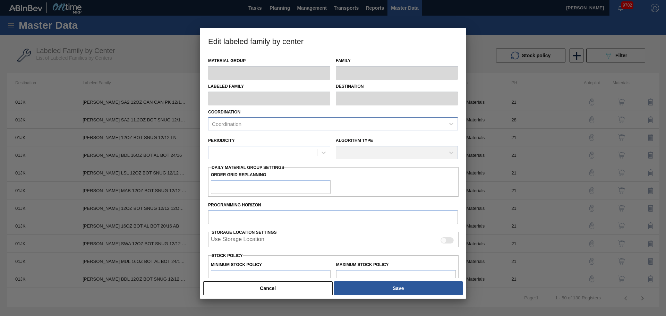
click at [301, 123] on div "Coordination" at bounding box center [326, 124] width 236 height 10
type input "Carriers"
type input "Can Carriers"
type input "CARR SA2 12OZ CAN CAN PK 12/12 SLEEK SPOT UV AND MATTE"
type input "01JK - Jacksonville Brewery"
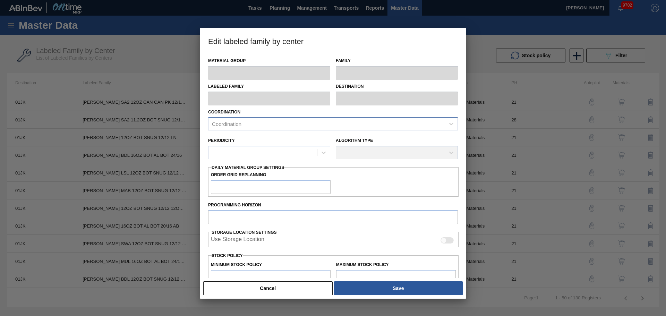
type input "21"
type input "5,400"
type input "177,132"
type input "0"
type input "5,400"
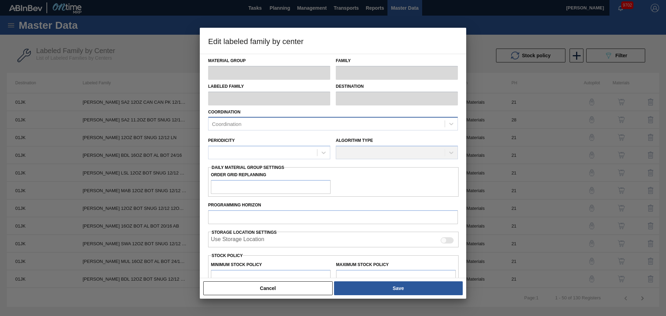
checkbox input "true"
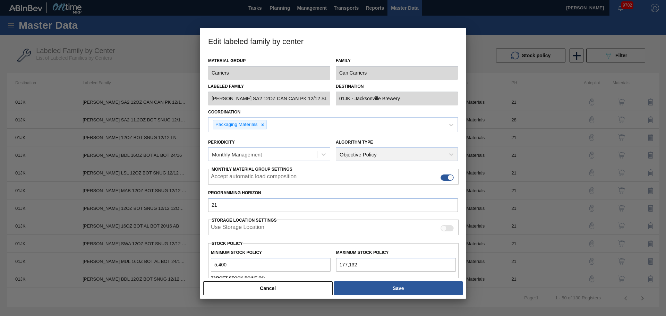
click at [290, 109] on div "Coordination Packaging Materials" at bounding box center [333, 119] width 250 height 25
click at [345, 103] on div "Labeled Family CARR SA2 12OZ CAN CAN PK 12/12 SLEEK SPOT UV AND MATTE Destinati…" at bounding box center [332, 93] width 255 height 26
click at [295, 286] on button "Cancel" at bounding box center [267, 288] width 129 height 14
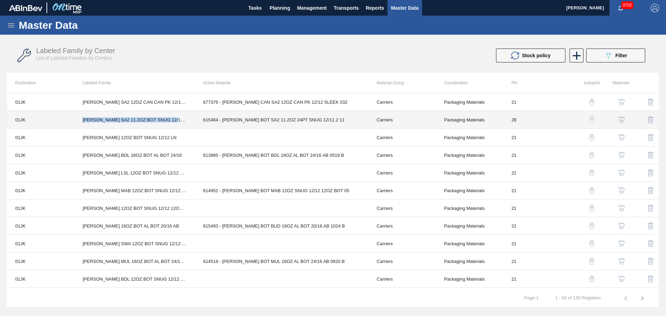
copy td "CARR SA2 11.2OZ BOT SNUG 12/11.2 STNR"
drag, startPoint x: 82, startPoint y: 119, endPoint x: 175, endPoint y: 122, distance: 92.7
click at [175, 122] on td "CARR SA2 11.2OZ BOT SNUG 12/11.2 STNR" at bounding box center [134, 120] width 120 height 18
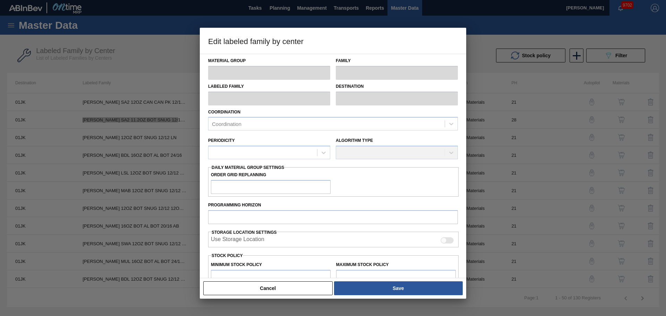
type input "Carriers"
type input "Bottle Carriers"
type input "CARR SA2 11.2OZ BOT SNUG 12/11.2 STNR"
type input "01JK - Jacksonville Brewery"
type input "28"
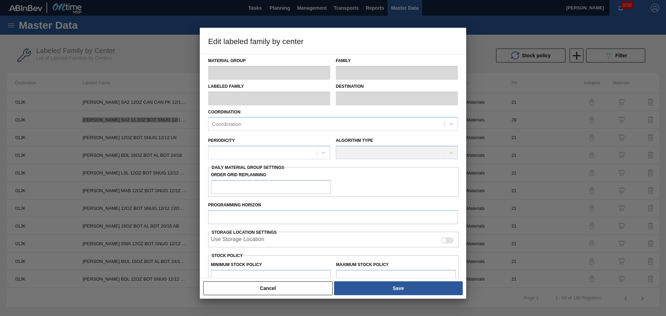
type input "3,680"
type input "114,961"
type input "0"
type input "3,680"
checkbox input "true"
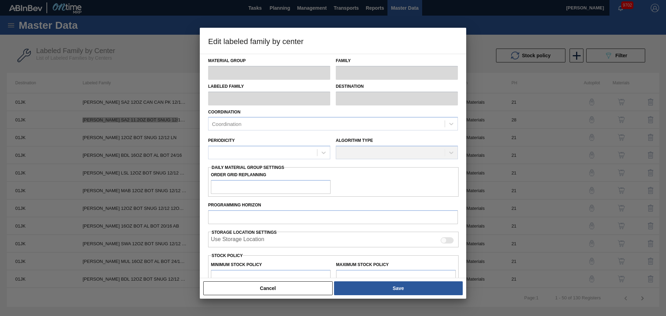
checkbox input "true"
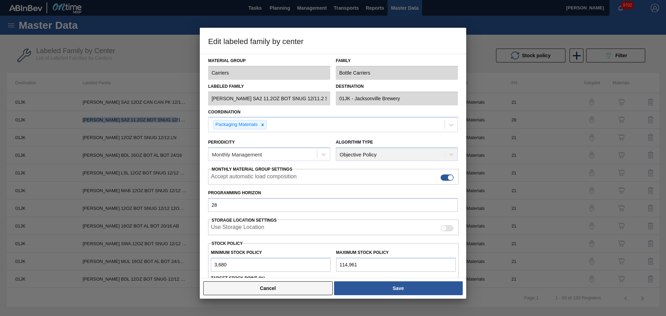
click at [285, 295] on button "Cancel" at bounding box center [267, 288] width 129 height 14
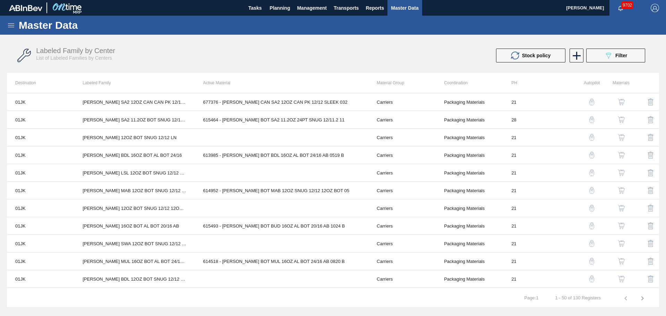
click at [155, 55] on div "Labeled Family by Center List of Labeled Families by Centers" at bounding box center [190, 54] width 309 height 14
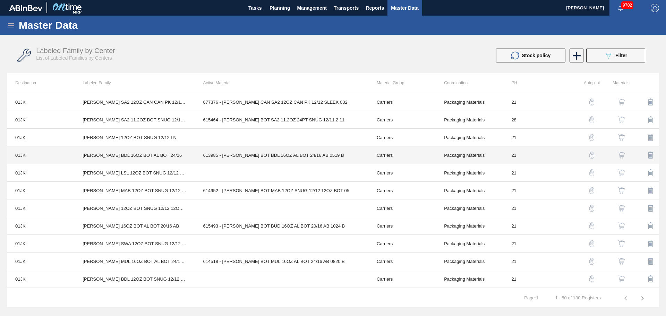
click at [151, 156] on td "CARR BDL 16OZ BOT AL BOT 24/16" at bounding box center [134, 155] width 120 height 18
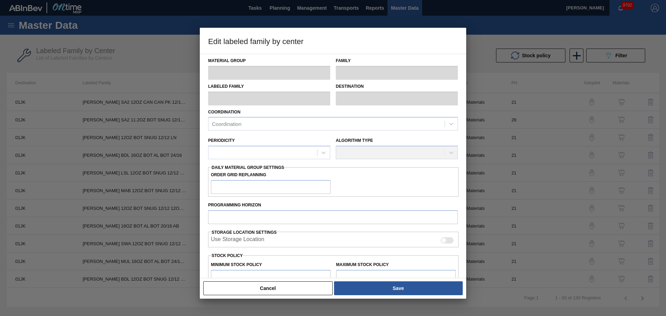
type input "Carriers"
type input "Bottle Carriers"
type input "CARR BDL 16OZ BOT AL BOT 24/16"
type input "01JK - Jacksonville Brewery"
type input "21"
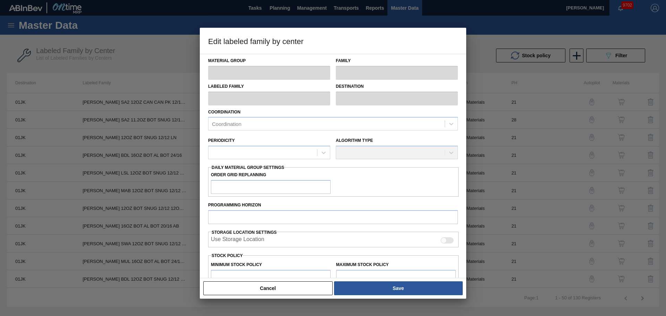
type input "2,590"
type input "33,389"
type input "0"
type input "2,590"
checkbox input "true"
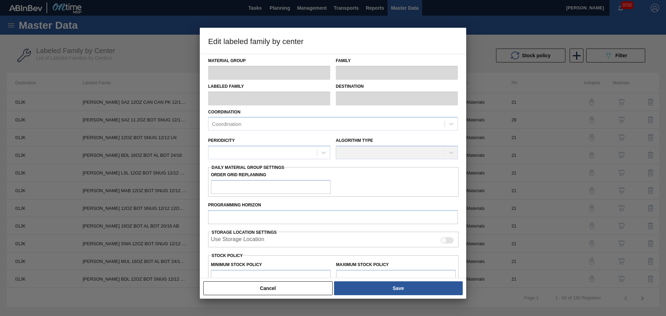
checkbox input "true"
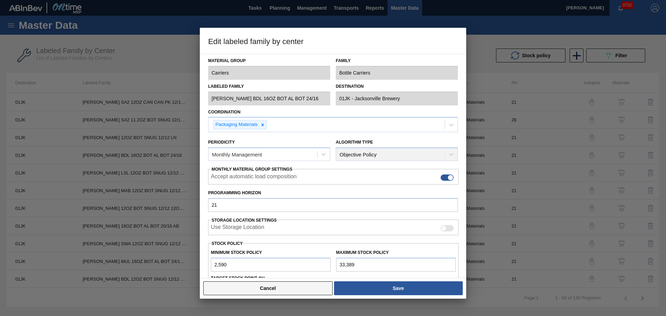
click at [261, 287] on button "Cancel" at bounding box center [267, 288] width 129 height 14
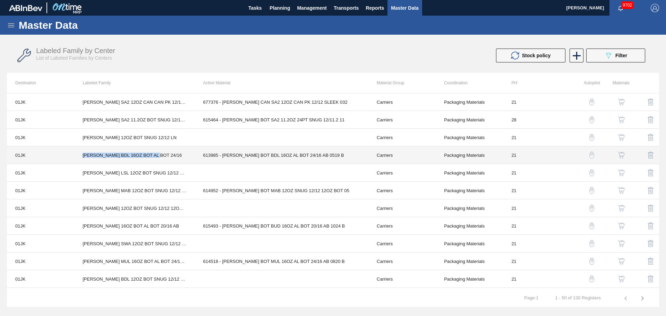
drag, startPoint x: 83, startPoint y: 155, endPoint x: 157, endPoint y: 156, distance: 74.2
click at [157, 156] on td "CARR BDL 16OZ BOT AL BOT 24/16" at bounding box center [134, 155] width 120 height 18
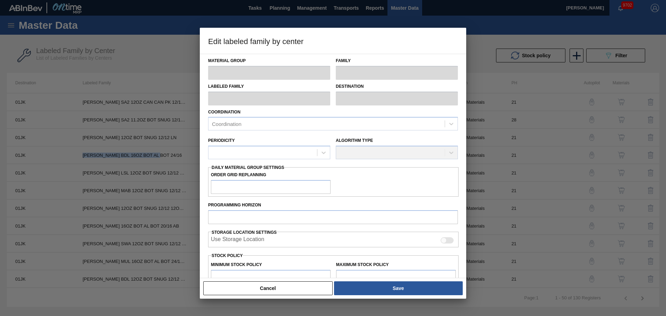
type input "Carriers"
type input "Bottle Carriers"
type input "CARR BDL 16OZ BOT AL BOT 24/16"
type input "01JK - Jacksonville Brewery"
type input "21"
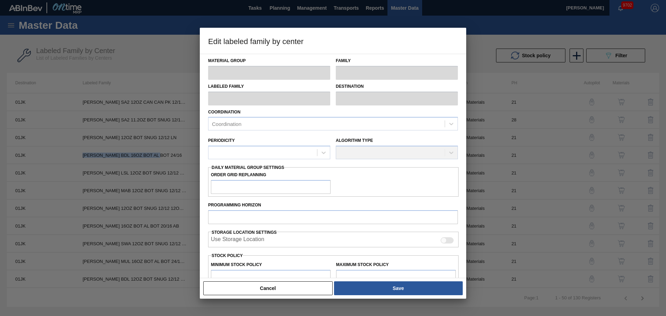
type input "2,590"
type input "33,389"
type input "0"
type input "2,590"
checkbox input "true"
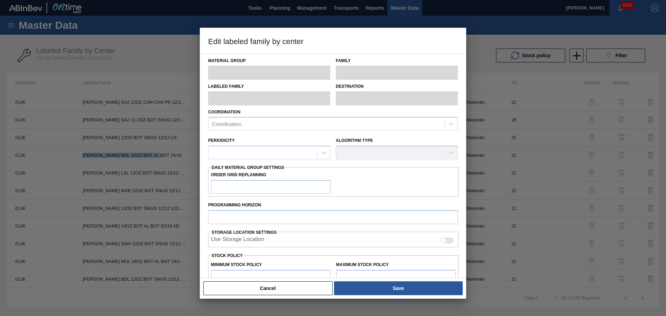
checkbox input "true"
copy td "CARR BDL 16OZ BOT AL BOT 24/16"
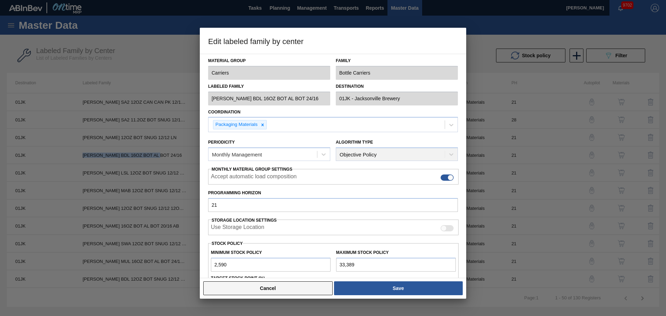
click at [287, 284] on button "Cancel" at bounding box center [267, 288] width 129 height 14
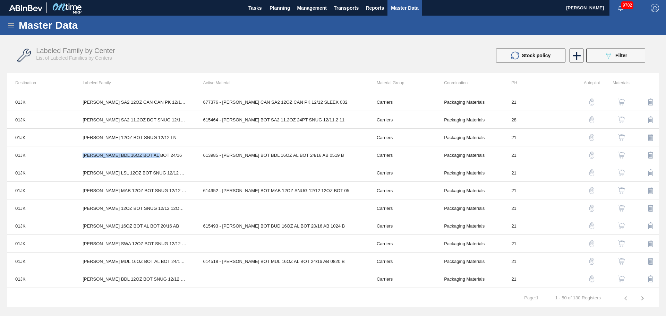
click at [622, 155] on img "button" at bounding box center [621, 155] width 7 height 7
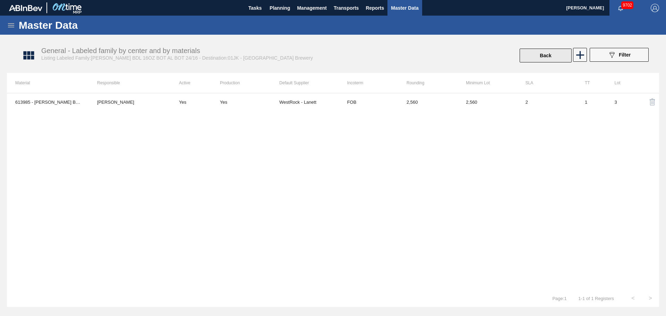
click at [553, 52] on button "Back" at bounding box center [546, 56] width 52 height 14
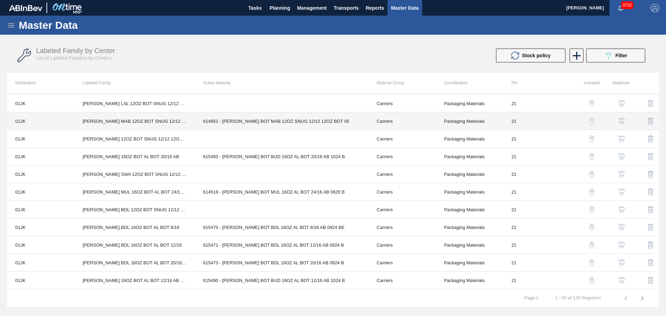
scroll to position [139, 0]
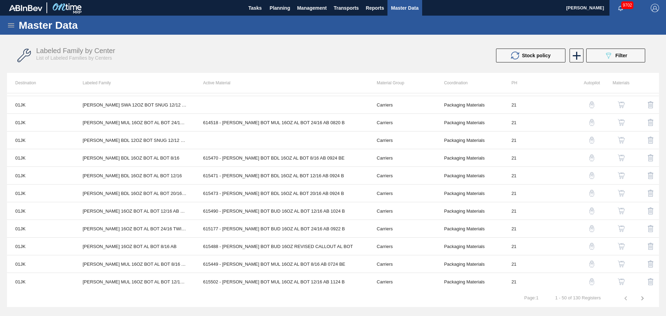
click at [618, 157] on img "button" at bounding box center [621, 157] width 7 height 7
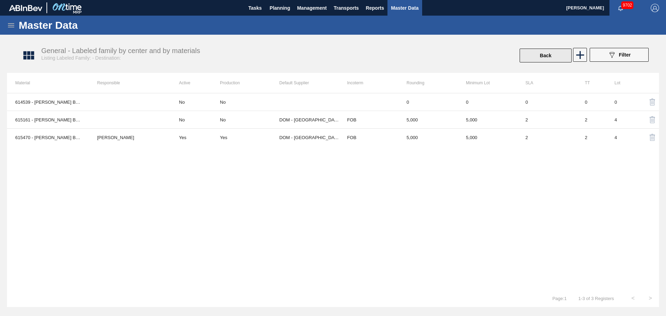
click at [538, 54] on button "Back" at bounding box center [546, 56] width 52 height 14
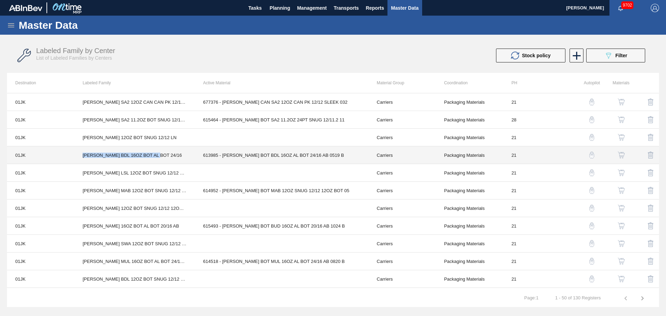
drag, startPoint x: 83, startPoint y: 155, endPoint x: 156, endPoint y: 155, distance: 73.9
click at [156, 155] on td "CARR BDL 16OZ BOT AL BOT 24/16" at bounding box center [134, 155] width 120 height 18
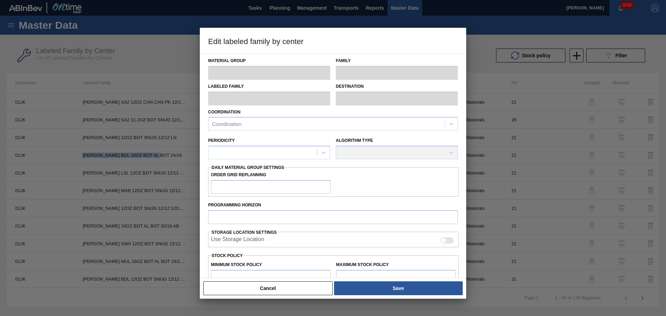
copy td "CARR BDL 16OZ BOT AL BOT 24/16"
click at [290, 289] on button "Cancel" at bounding box center [267, 288] width 129 height 14
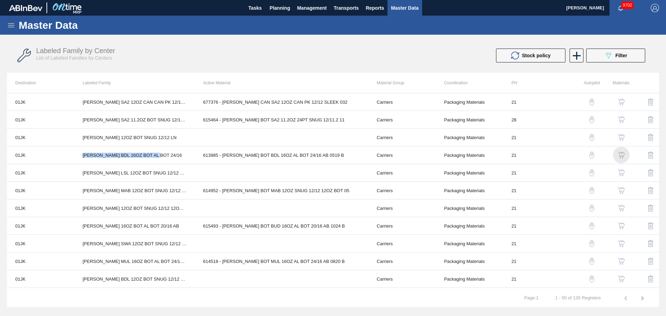
click at [623, 153] on img "button" at bounding box center [621, 155] width 7 height 7
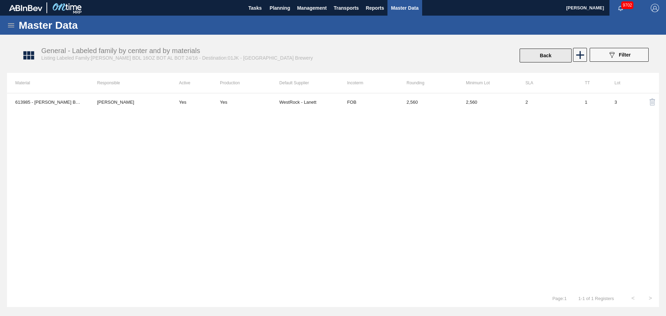
click at [530, 56] on button "Back" at bounding box center [546, 56] width 52 height 14
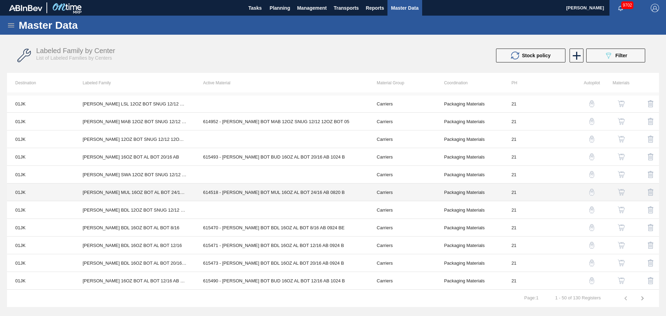
scroll to position [69, 0]
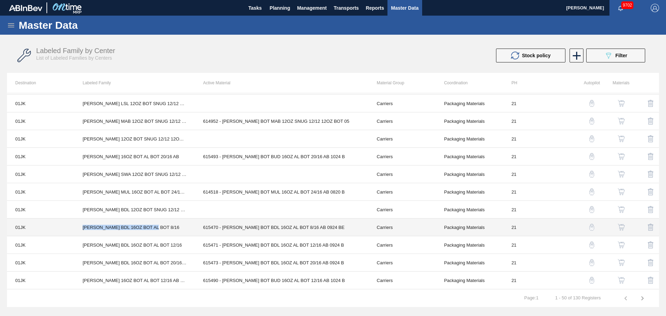
drag, startPoint x: 156, startPoint y: 228, endPoint x: 84, endPoint y: 229, distance: 72.2
click at [84, 229] on td "CARR BDL 16OZ BOT AL BOT 8/16" at bounding box center [134, 228] width 120 height 18
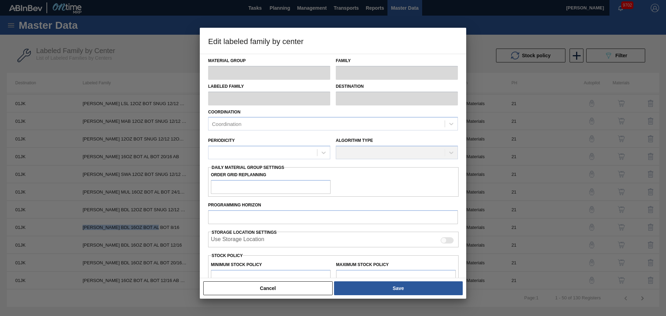
type input "Carriers"
type input "Bottle Carriers"
type input "CARR BDL 16OZ BOT AL BOT 8/16"
type input "01JK - Jacksonville Brewery"
type input "21"
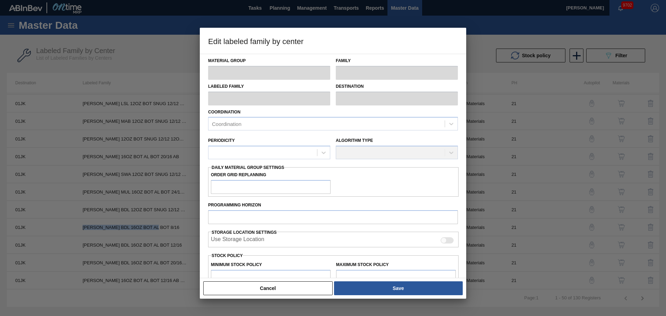
type input "5,000"
type input "16,415"
type input "0"
type input "5,000"
checkbox input "true"
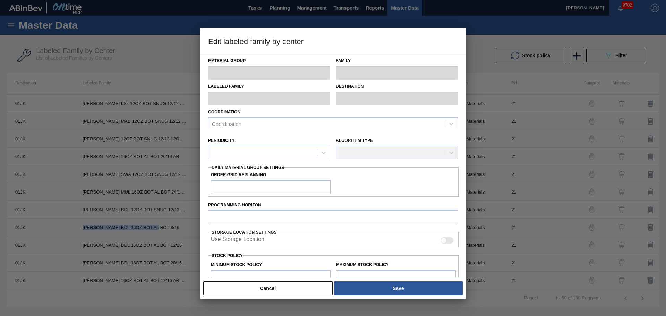
checkbox input "true"
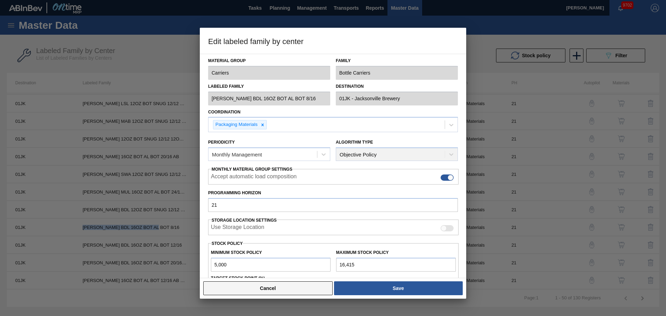
click at [271, 291] on button "Cancel" at bounding box center [267, 288] width 129 height 14
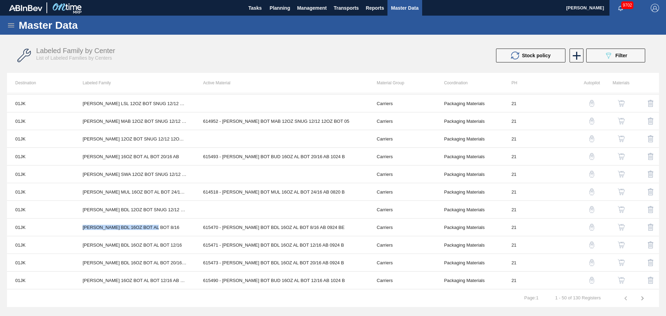
click at [623, 227] on img "button" at bounding box center [621, 227] width 7 height 7
